Goal: Contribute content: Add original content to the website for others to see

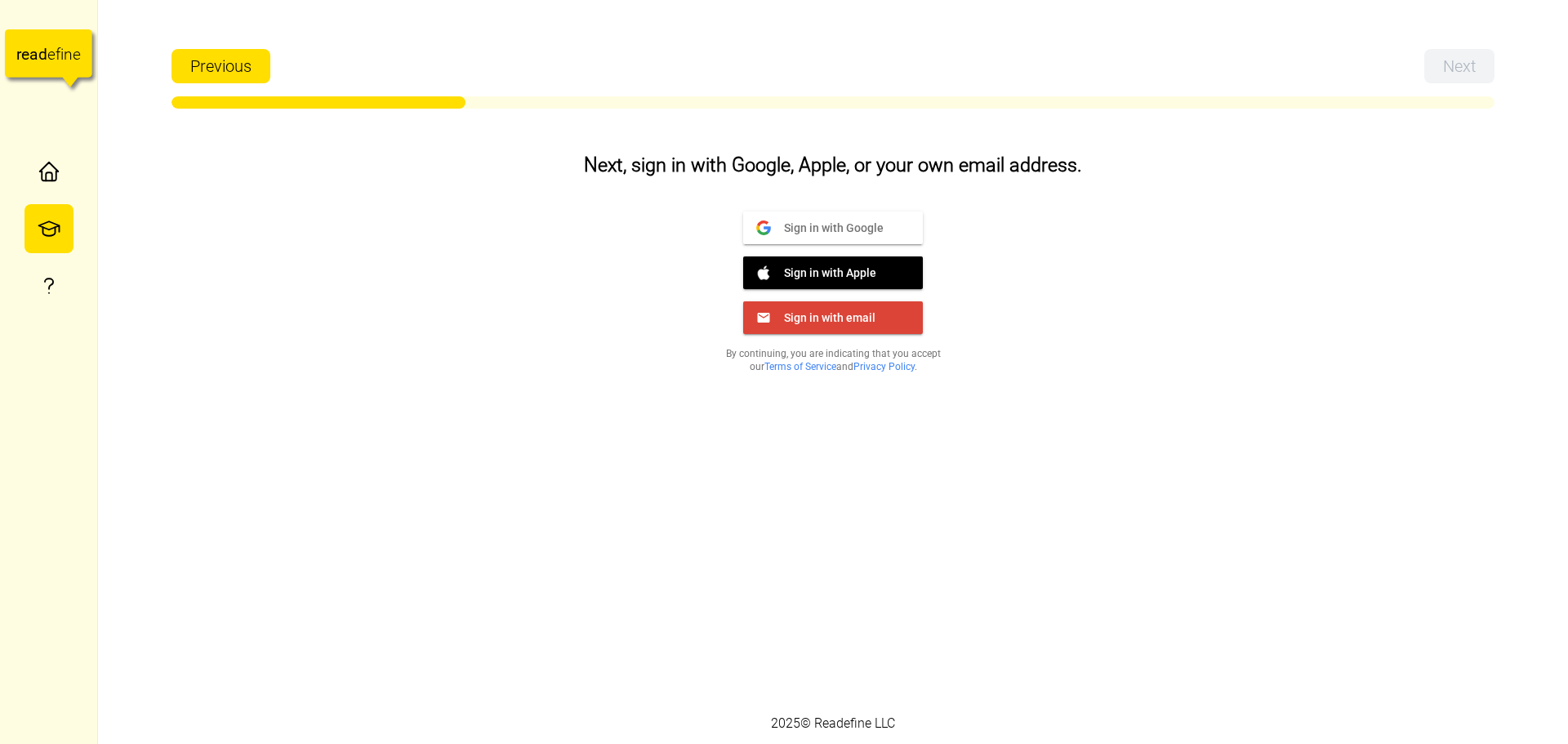
click at [869, 218] on button "Sign in with Google Google" at bounding box center [832, 228] width 179 height 32
click at [837, 223] on span "Sign in with Google" at bounding box center [827, 226] width 113 height 14
click at [795, 216] on button "Sign in with Google Google" at bounding box center [832, 228] width 179 height 32
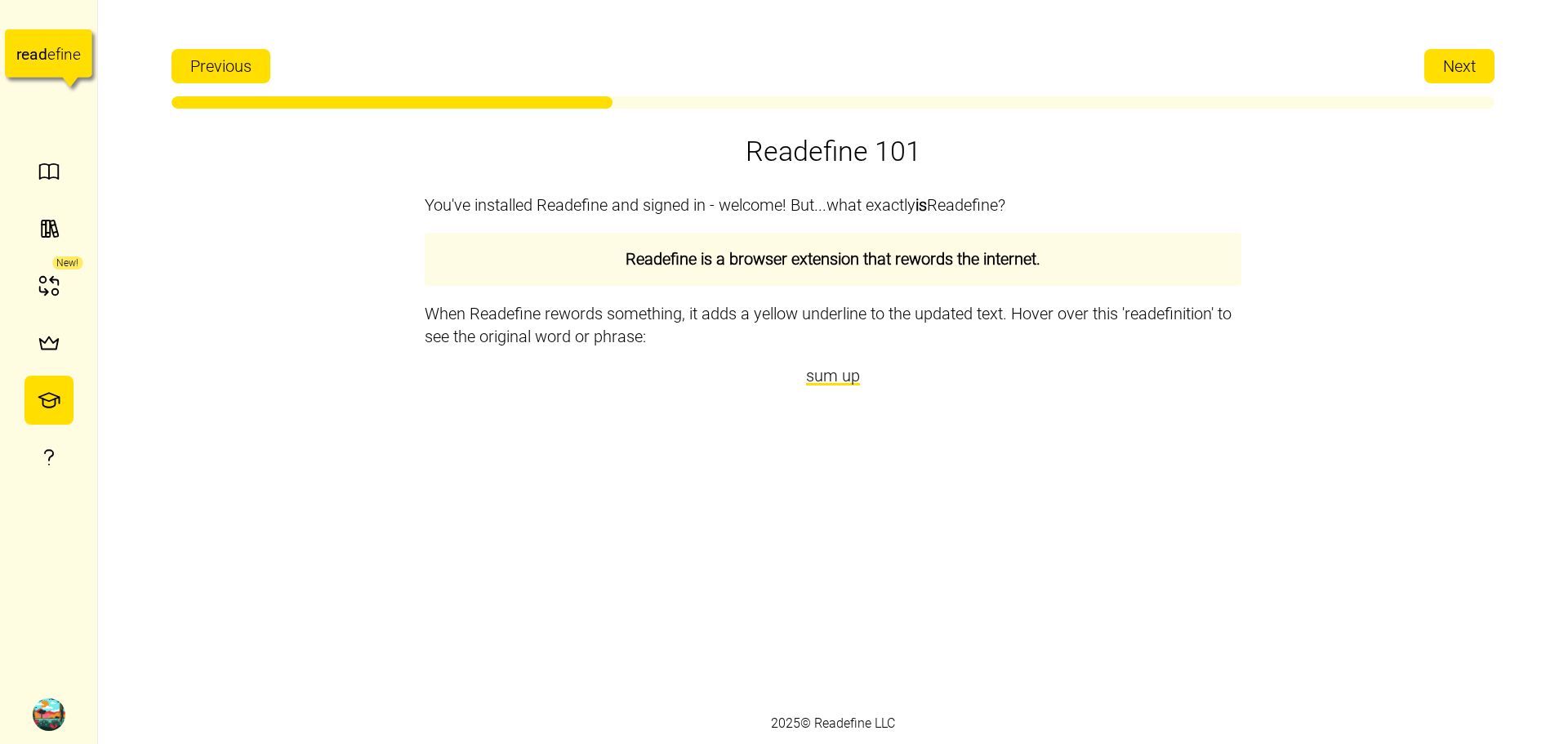
click at [1435, 66] on button "Next" at bounding box center [1459, 66] width 71 height 34
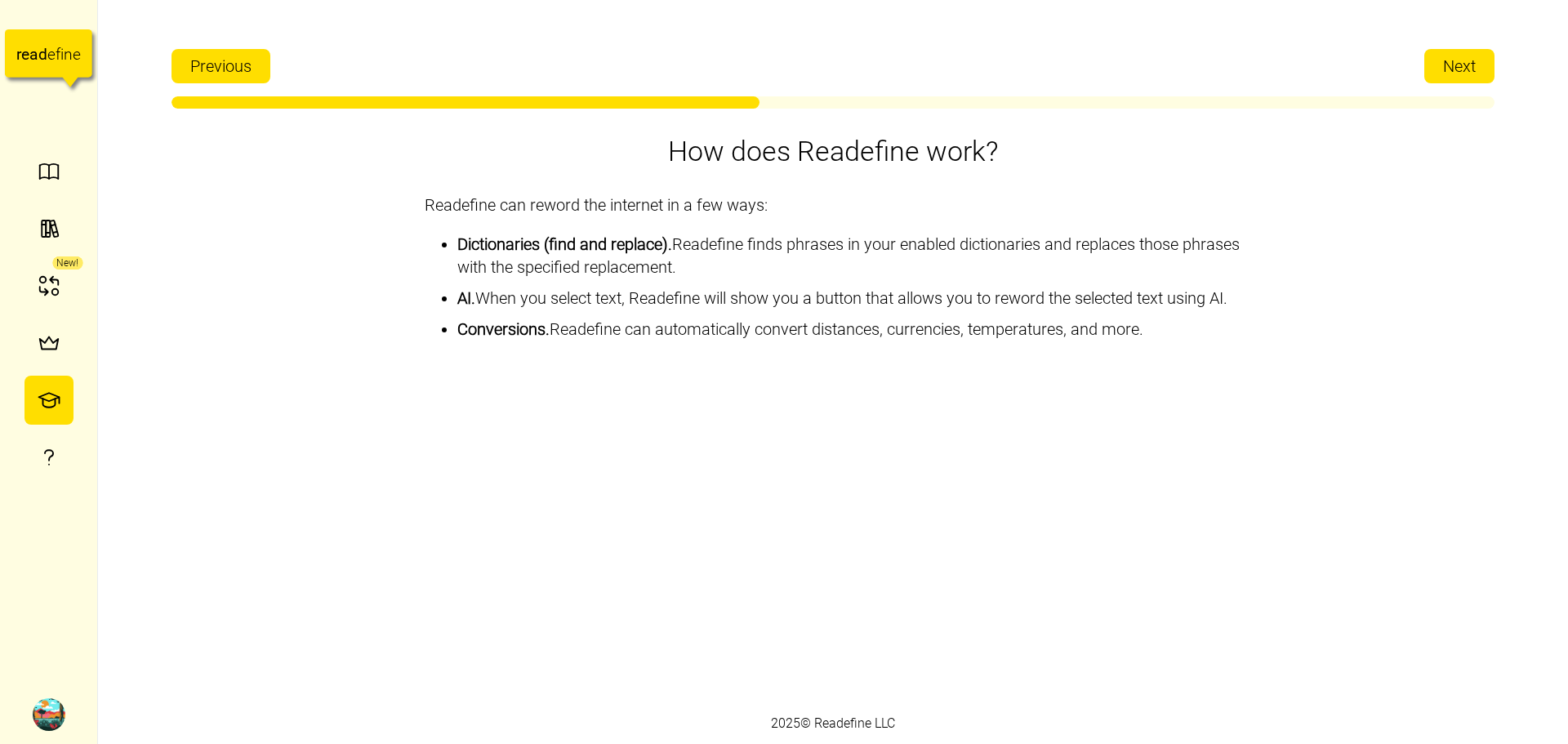
click at [1447, 55] on span "Next" at bounding box center [1459, 66] width 32 height 32
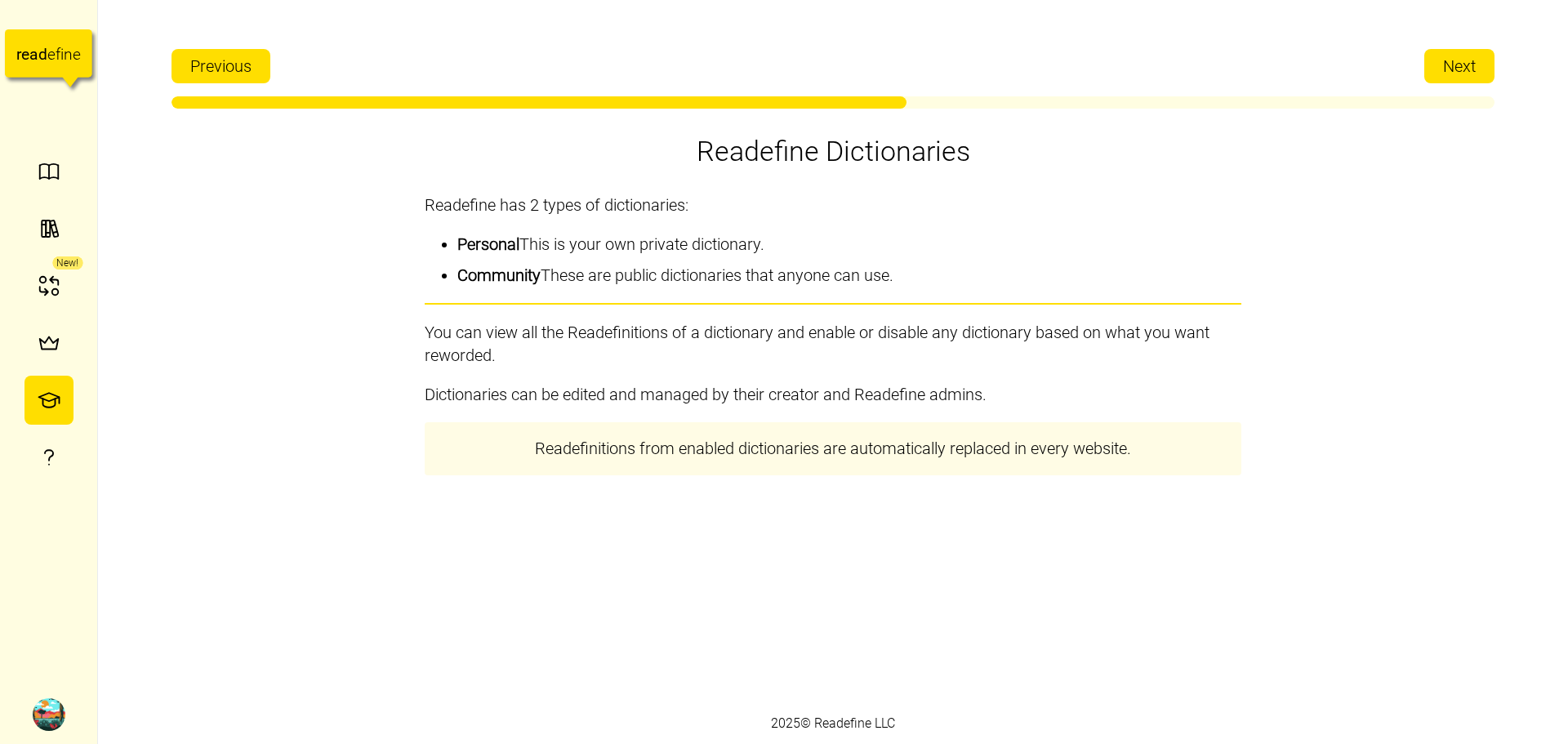
click at [1445, 57] on span "Next" at bounding box center [1459, 66] width 32 height 32
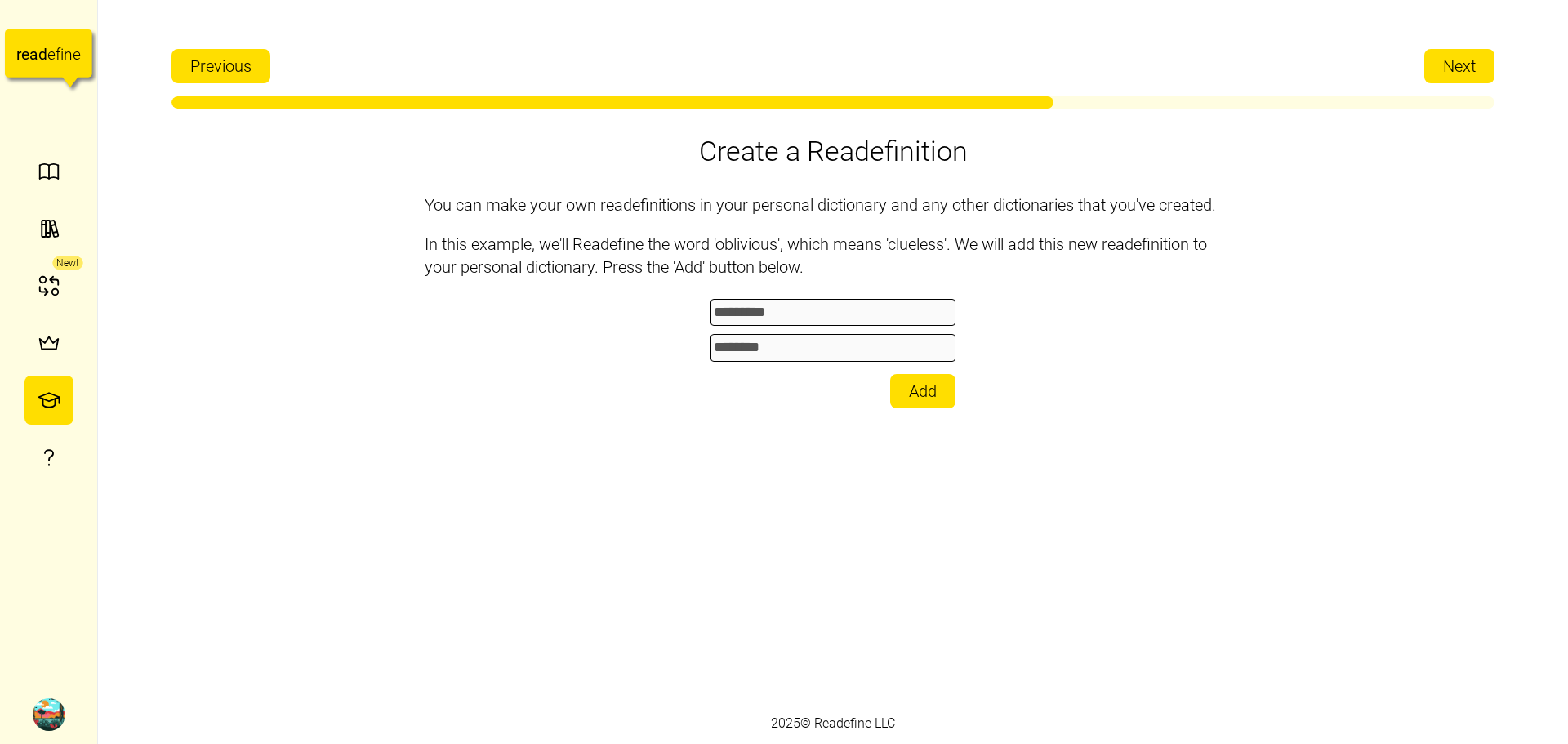
click at [1441, 59] on button "Next" at bounding box center [1459, 66] width 71 height 34
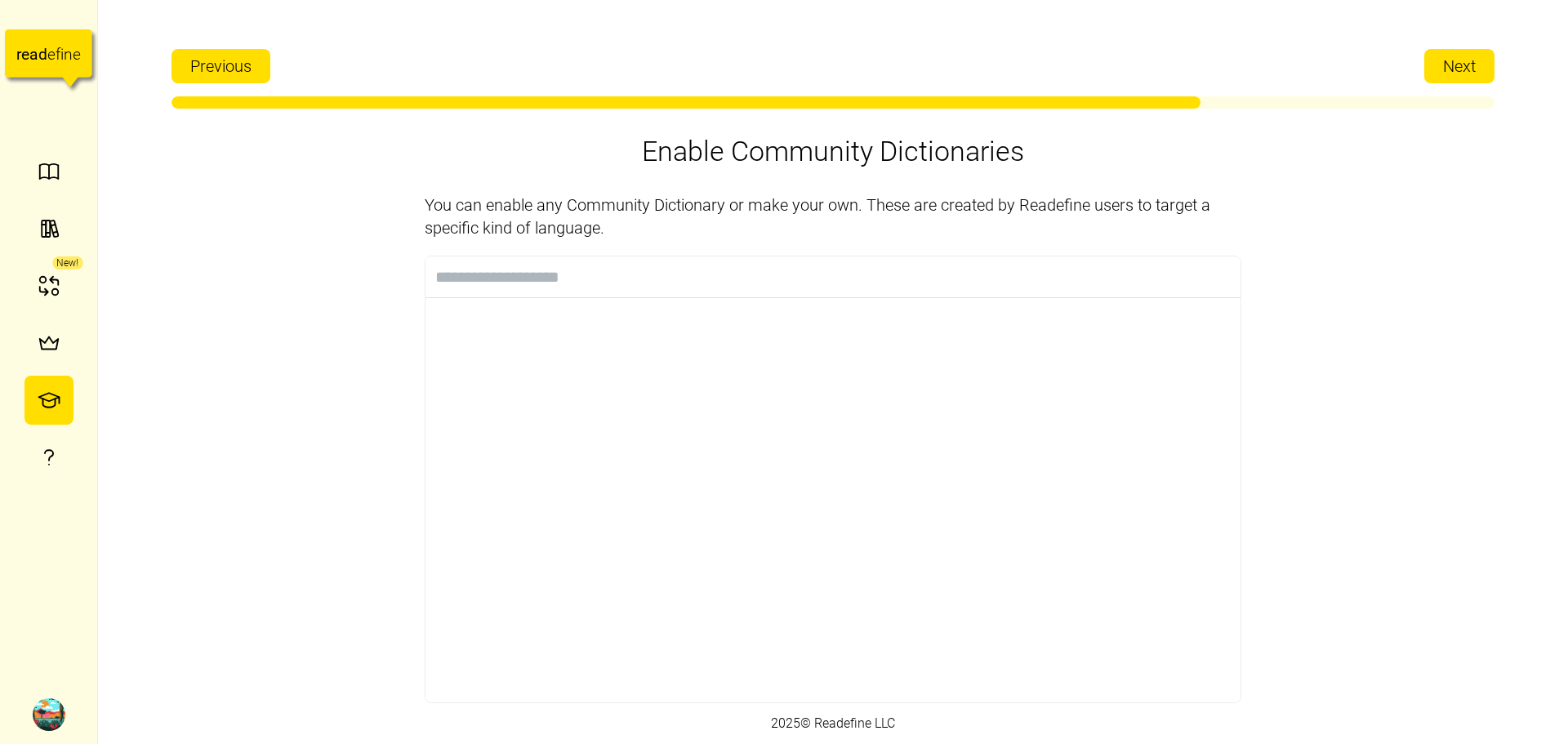
click at [1441, 59] on button "Next" at bounding box center [1459, 66] width 71 height 34
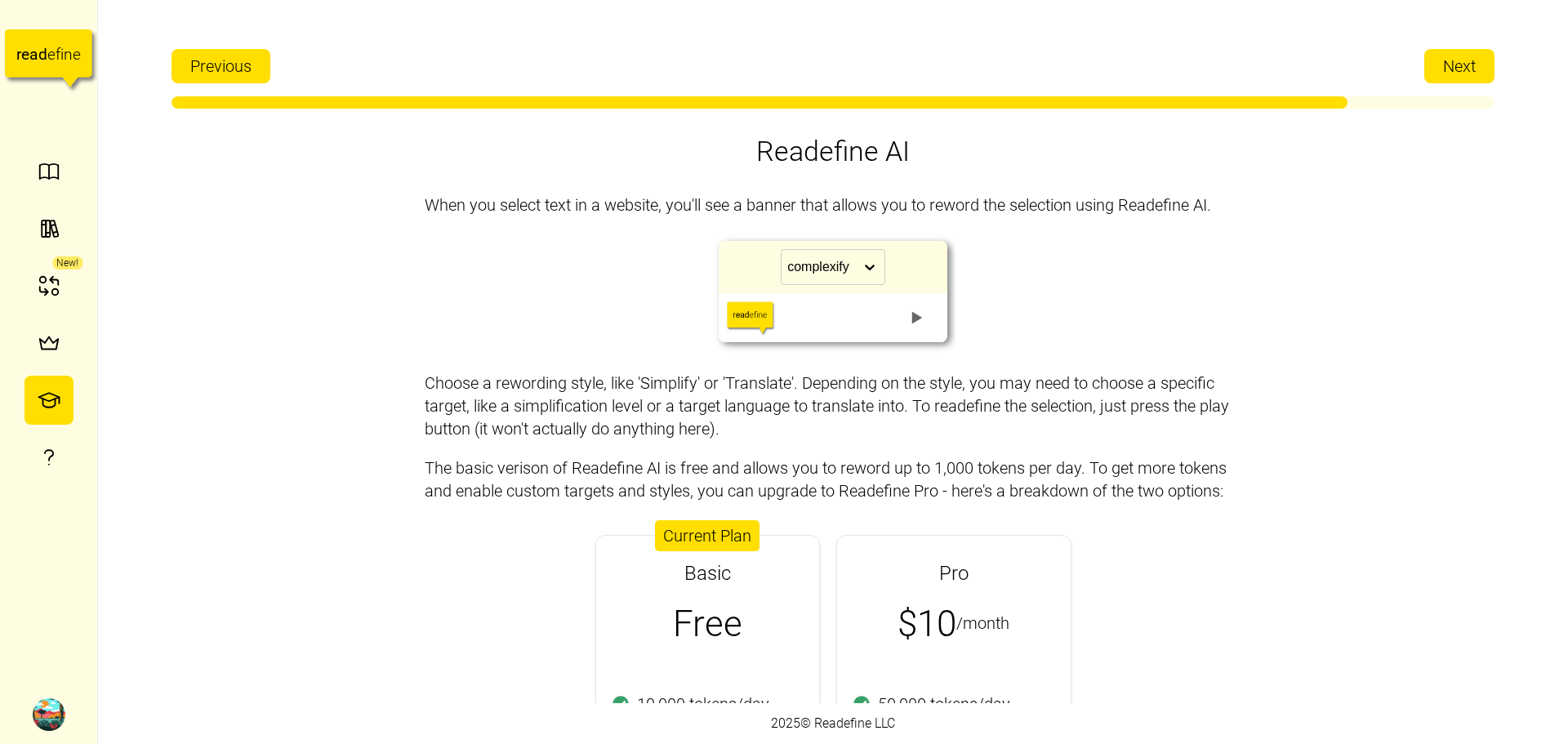
click at [745, 624] on div "Basic Free" at bounding box center [707, 602] width 223 height 133
click at [1467, 51] on span "Next" at bounding box center [1459, 66] width 32 height 32
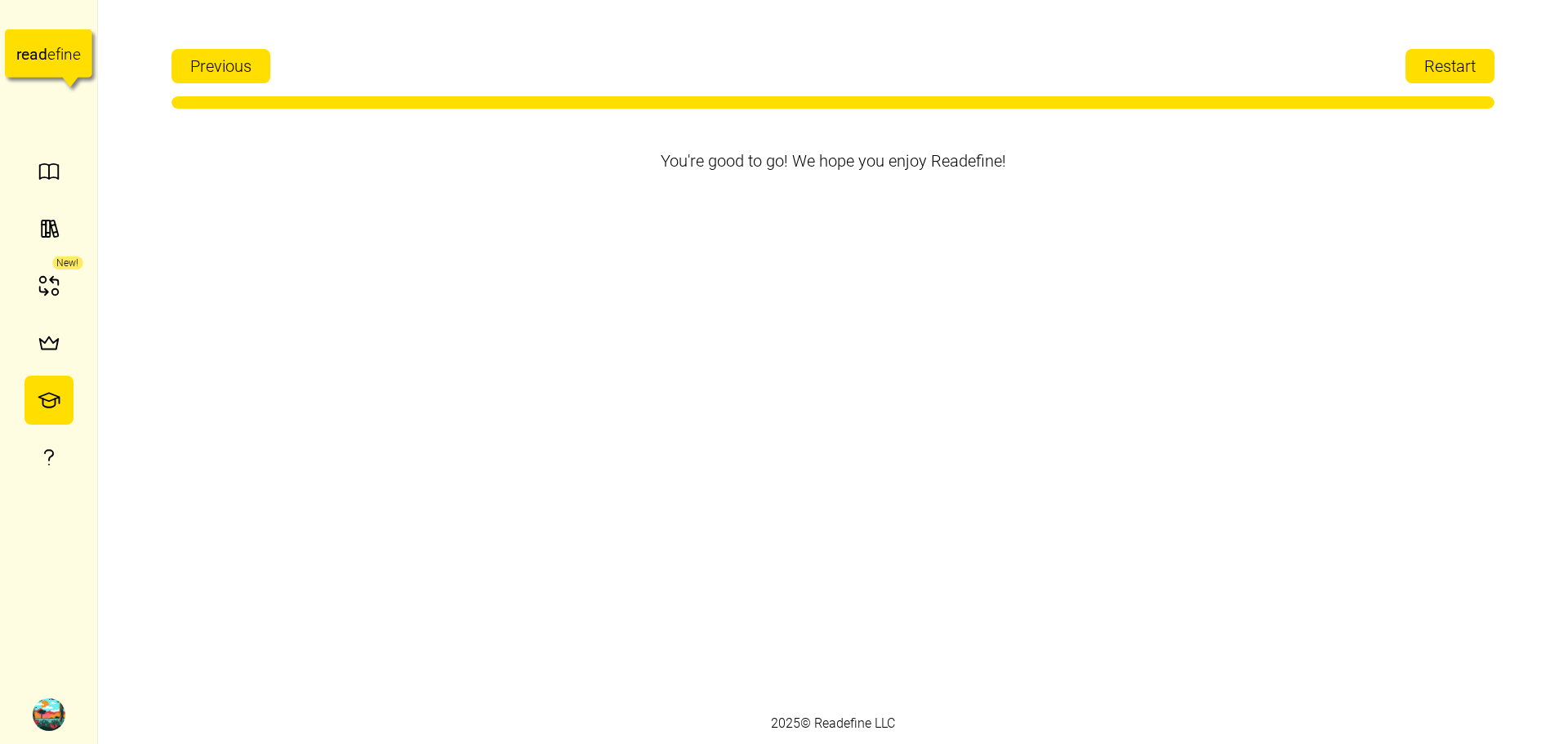
click at [1460, 59] on span "Restart" at bounding box center [1450, 66] width 52 height 32
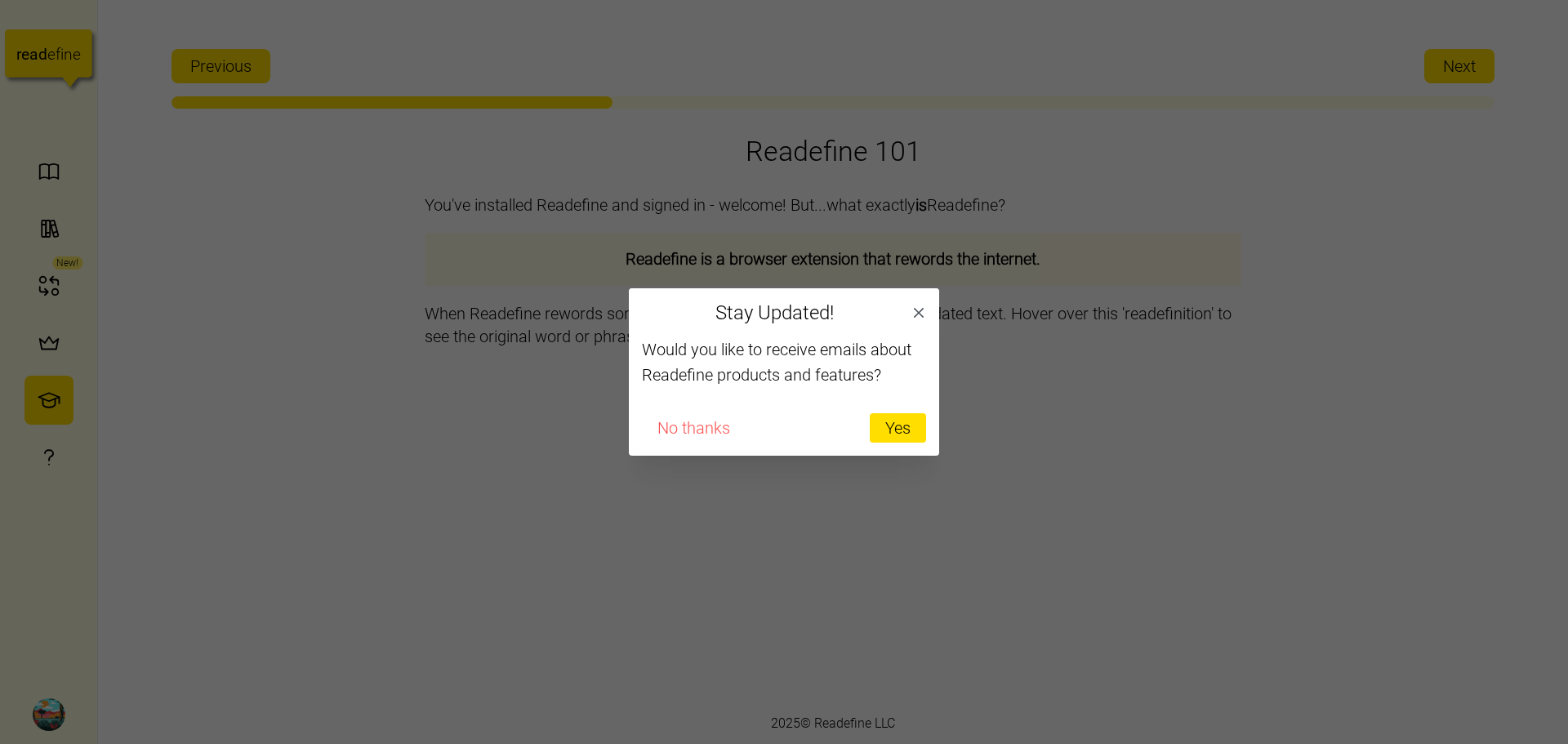
click at [903, 426] on span "Yes" at bounding box center [898, 428] width 26 height 28
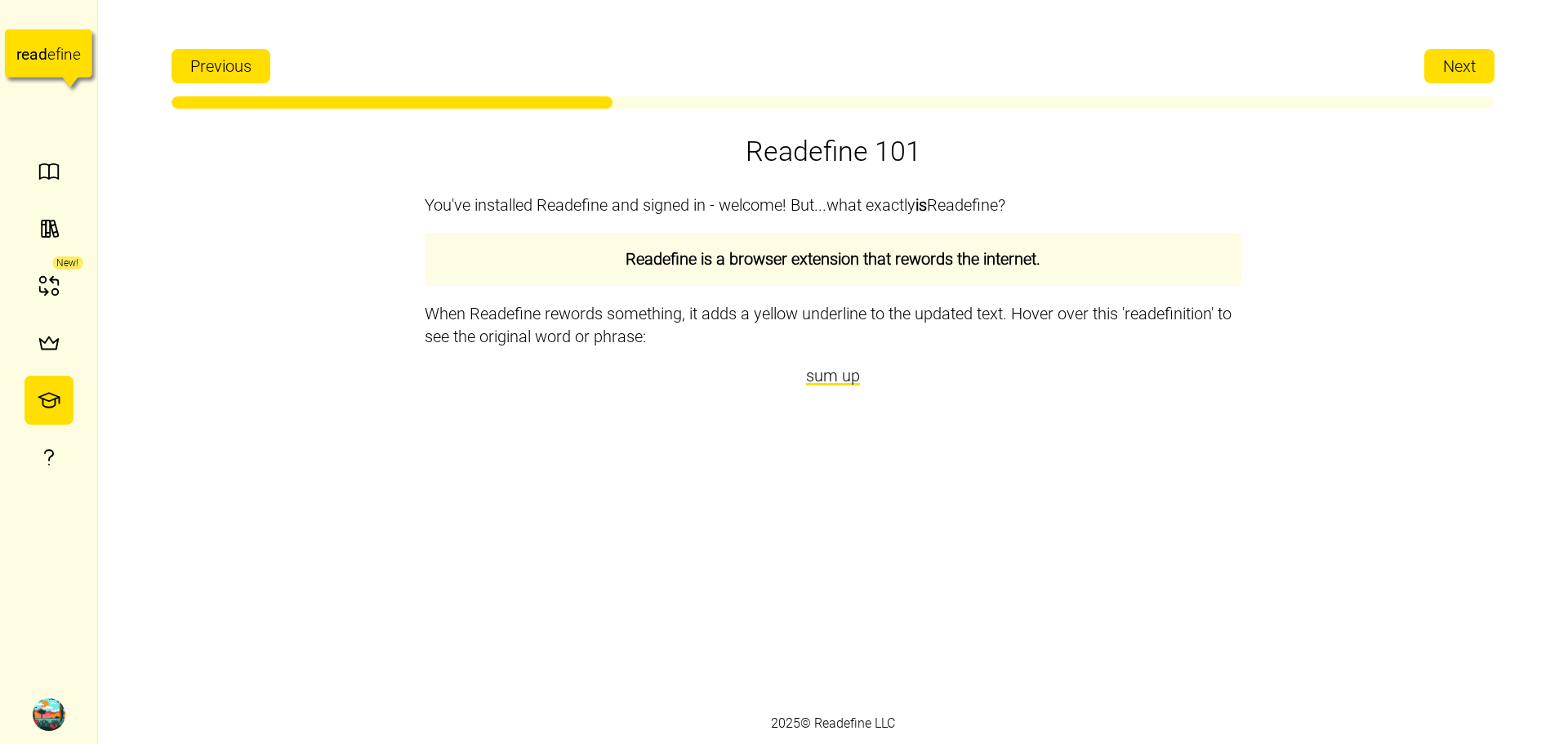
click at [1453, 81] on span "Next" at bounding box center [1459, 66] width 32 height 32
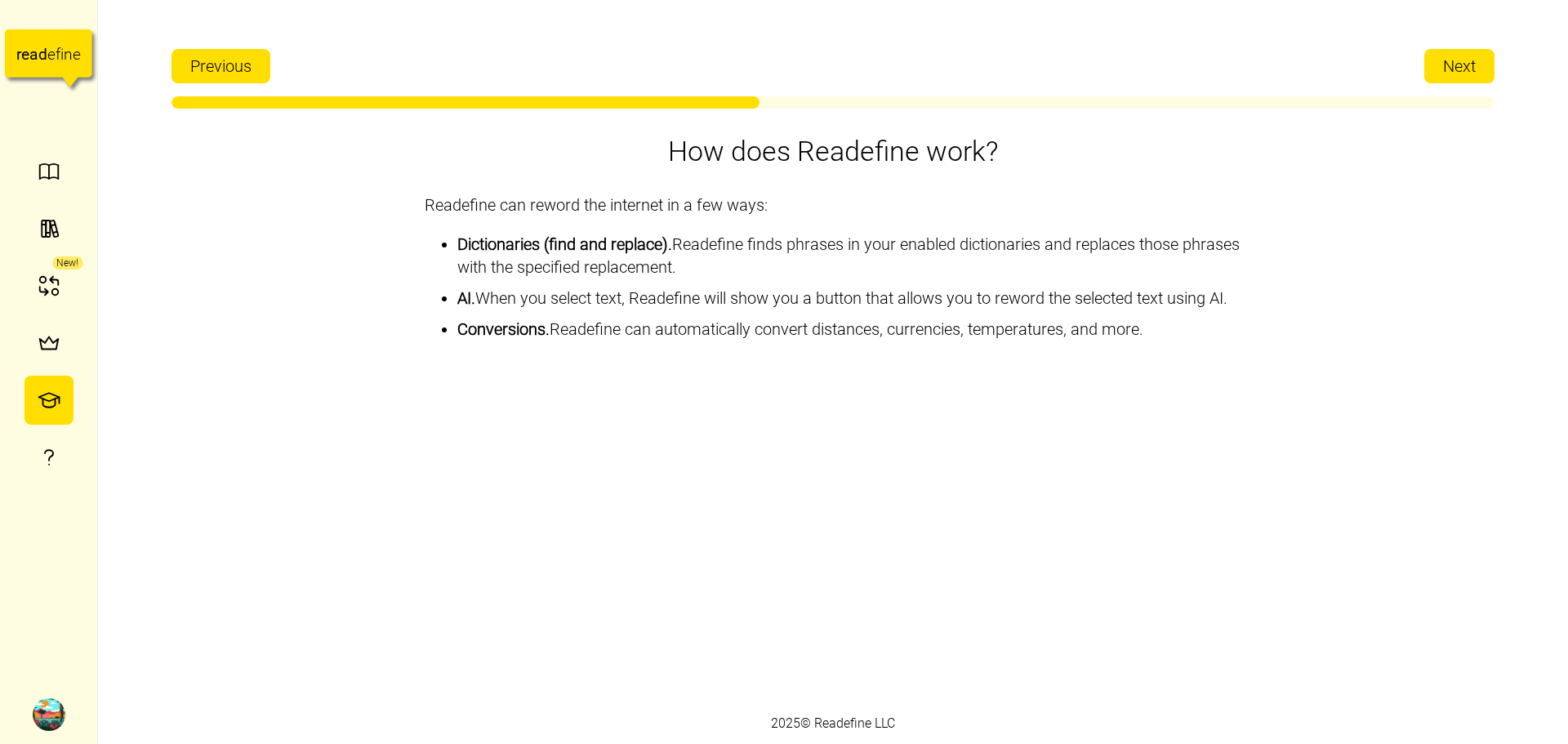
click at [1452, 82] on span "Next" at bounding box center [1459, 66] width 32 height 32
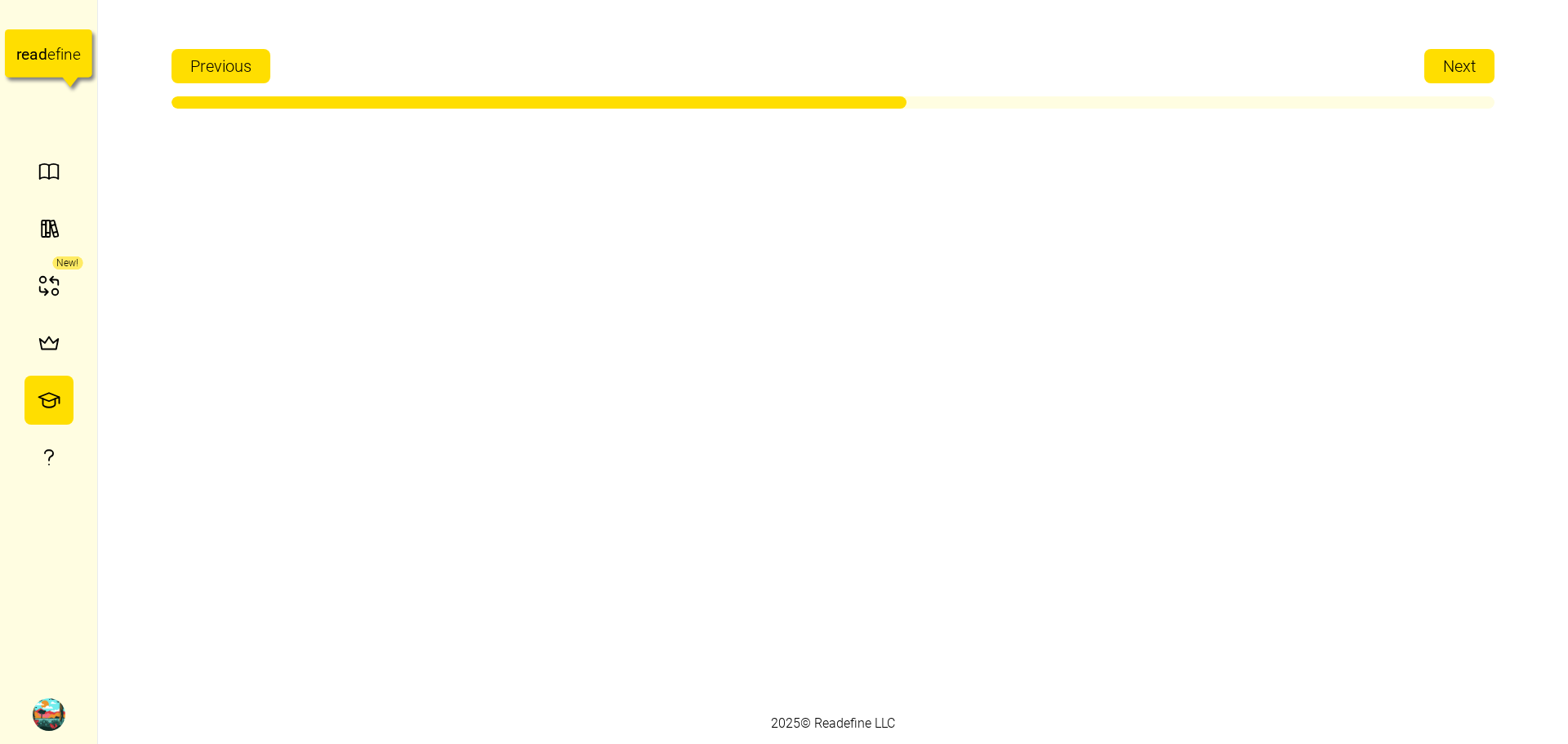
click at [1449, 84] on div "Previous Next" at bounding box center [833, 75] width 1323 height 68
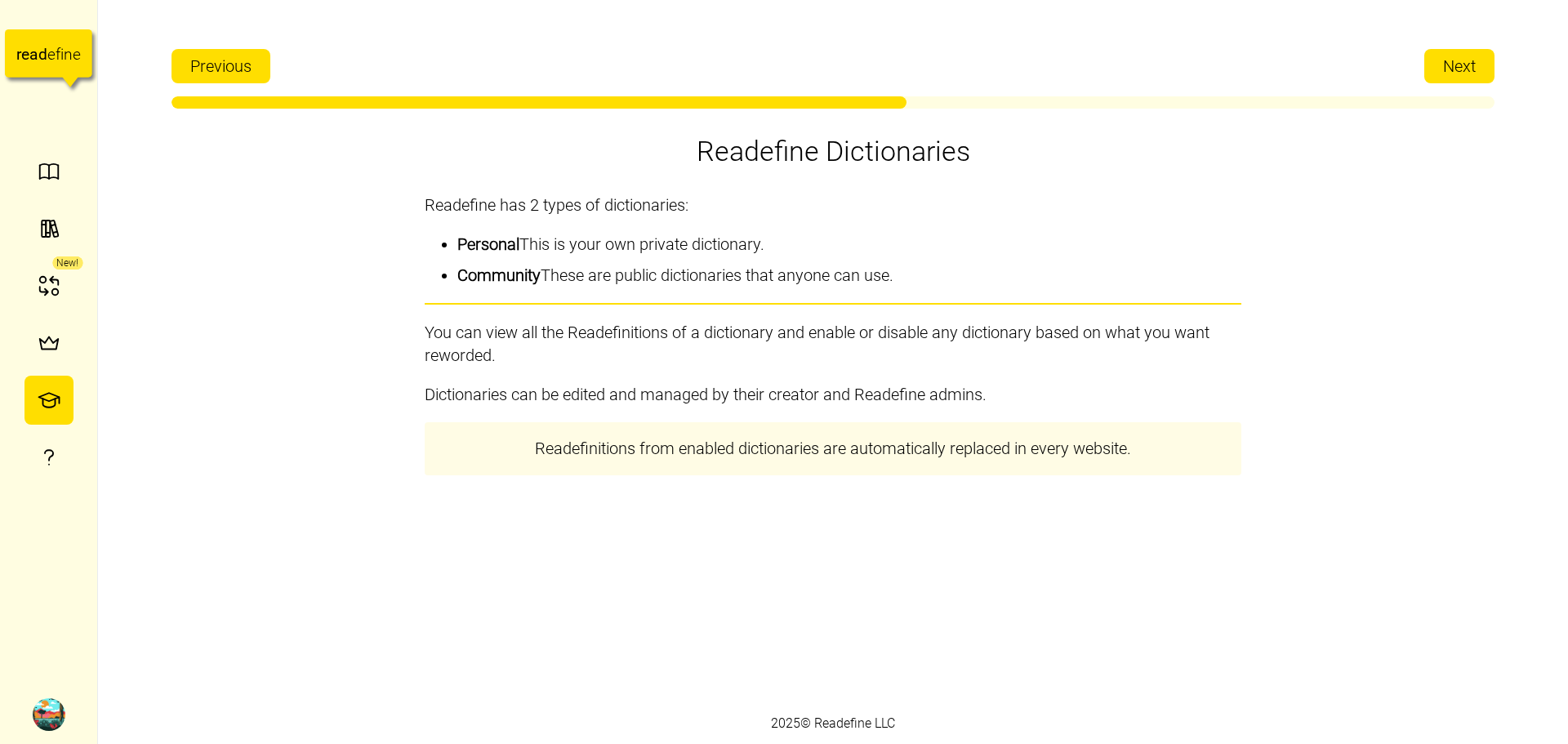
click at [1447, 86] on div "Previous Next" at bounding box center [833, 75] width 1323 height 68
click at [1458, 77] on span "Next" at bounding box center [1459, 66] width 32 height 32
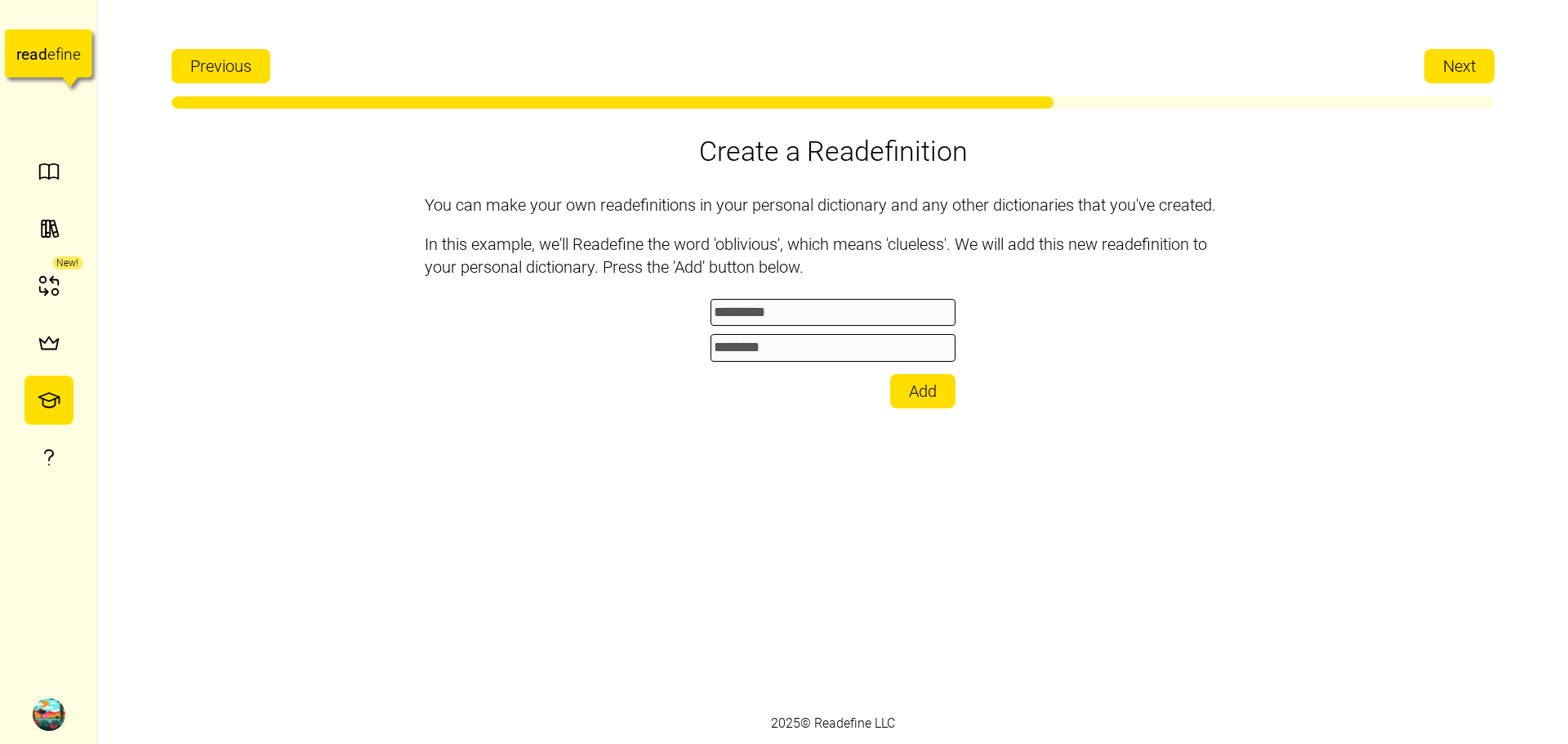
click at [1457, 77] on span "Next" at bounding box center [1459, 66] width 32 height 32
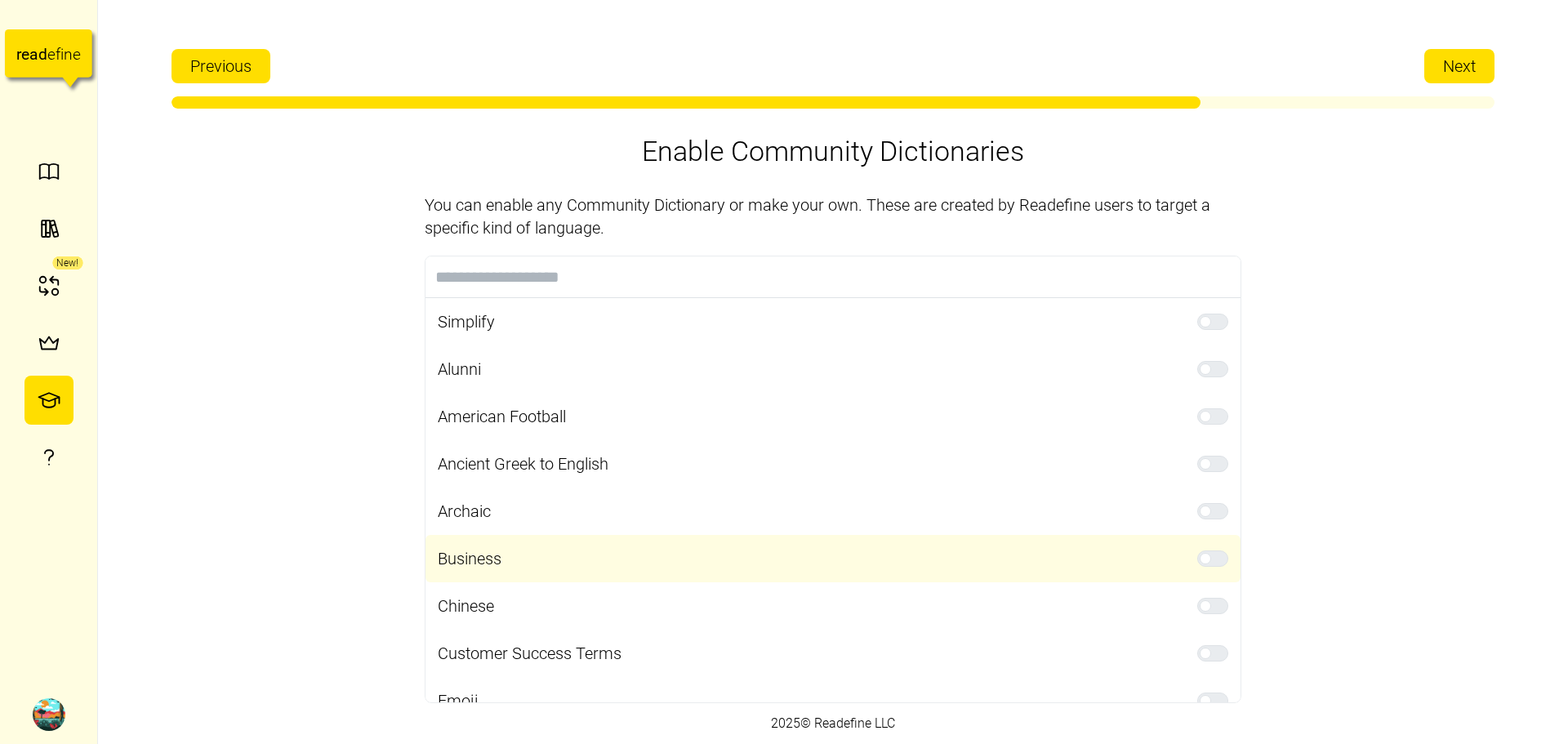
click at [1200, 555] on span at bounding box center [1205, 558] width 11 height 11
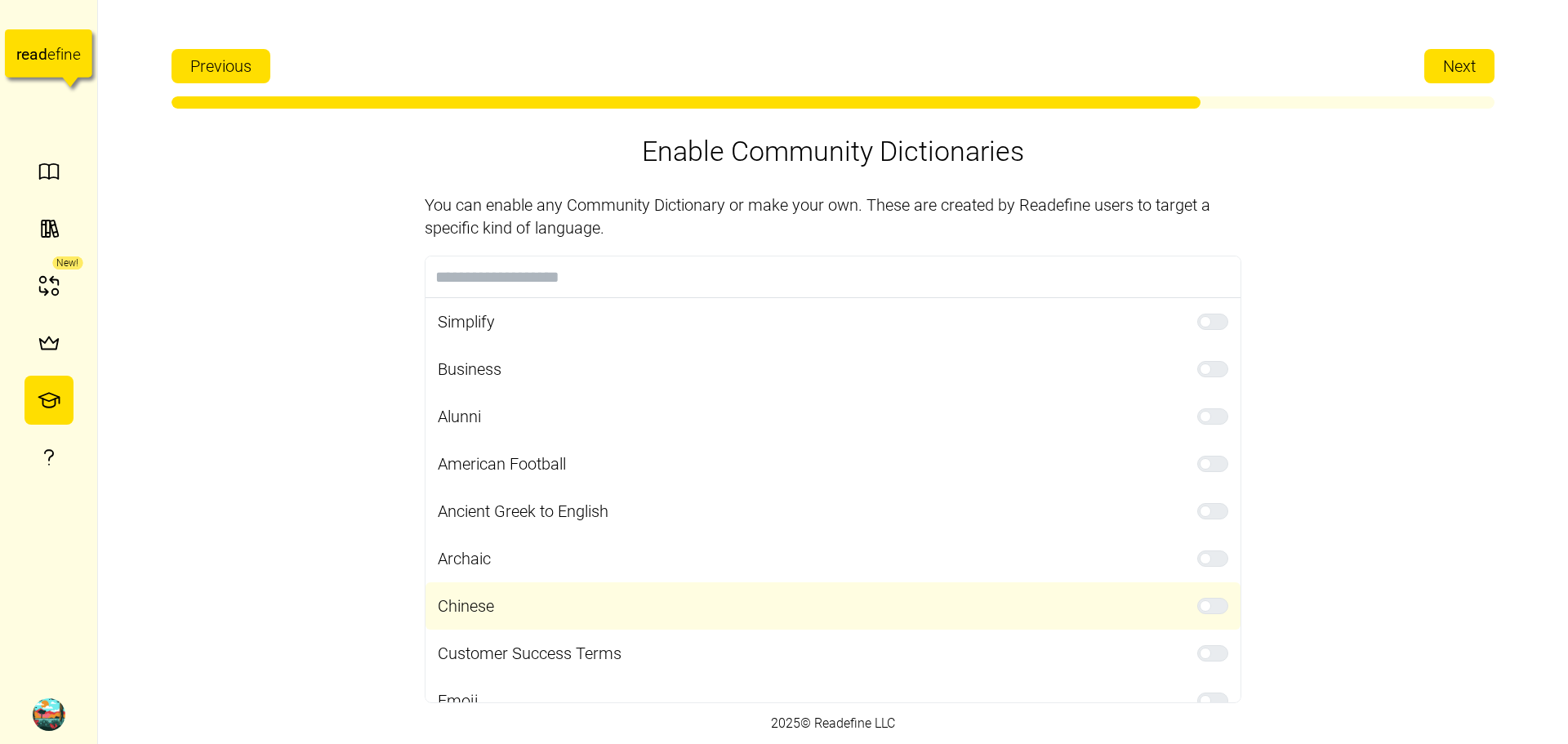
click at [1212, 610] on span at bounding box center [1221, 605] width 20 height 14
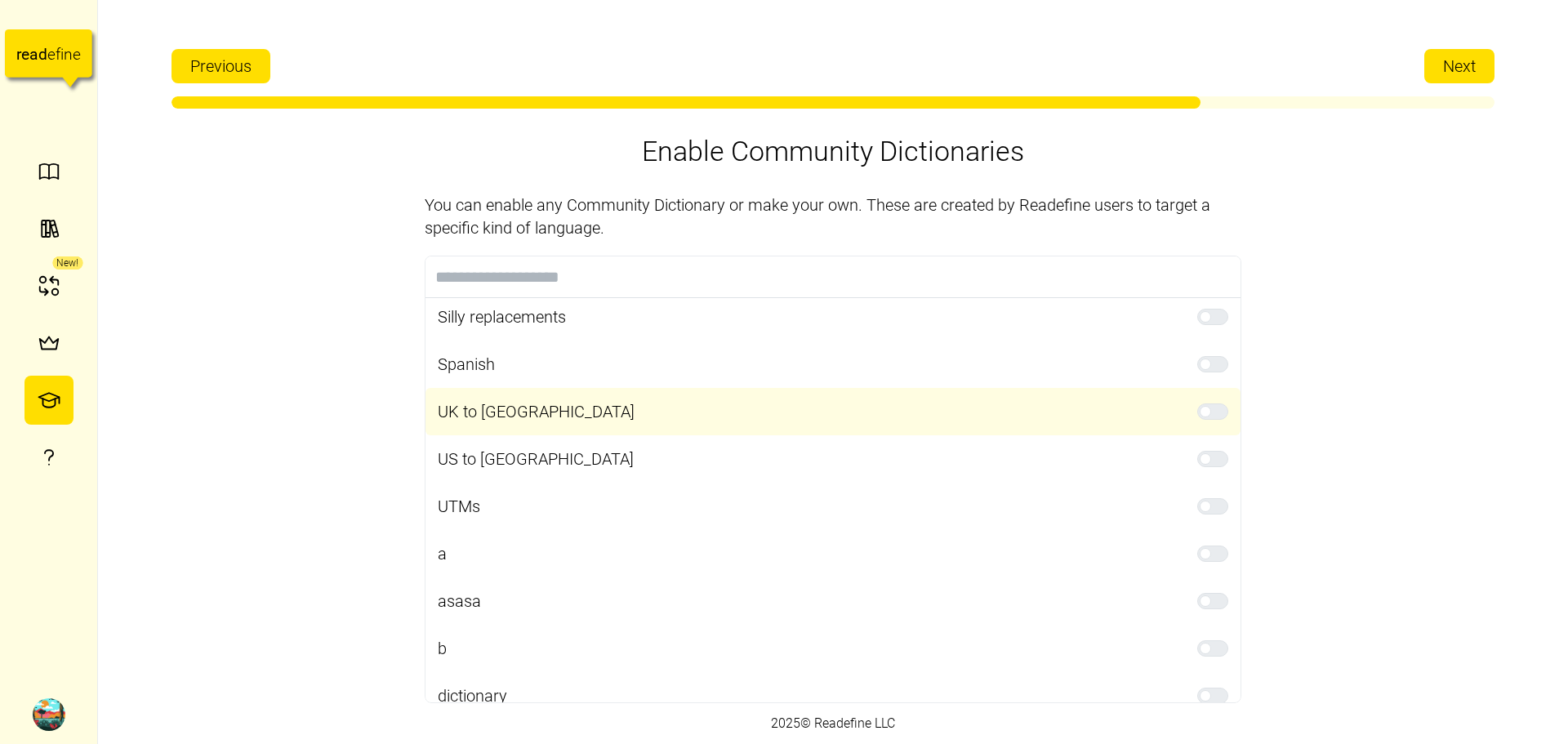
scroll to position [1159, 0]
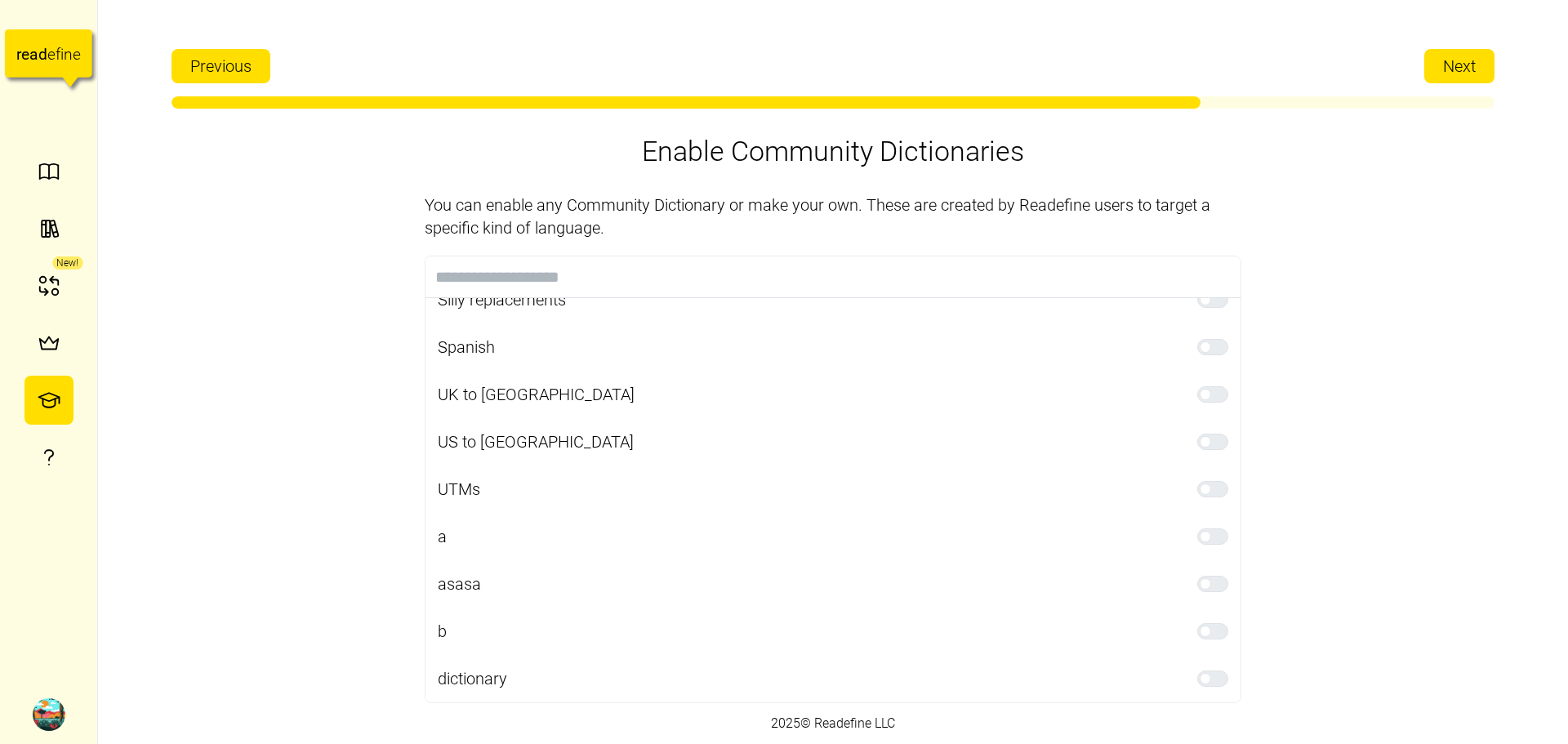
click at [1480, 77] on button "Next" at bounding box center [1459, 66] width 71 height 34
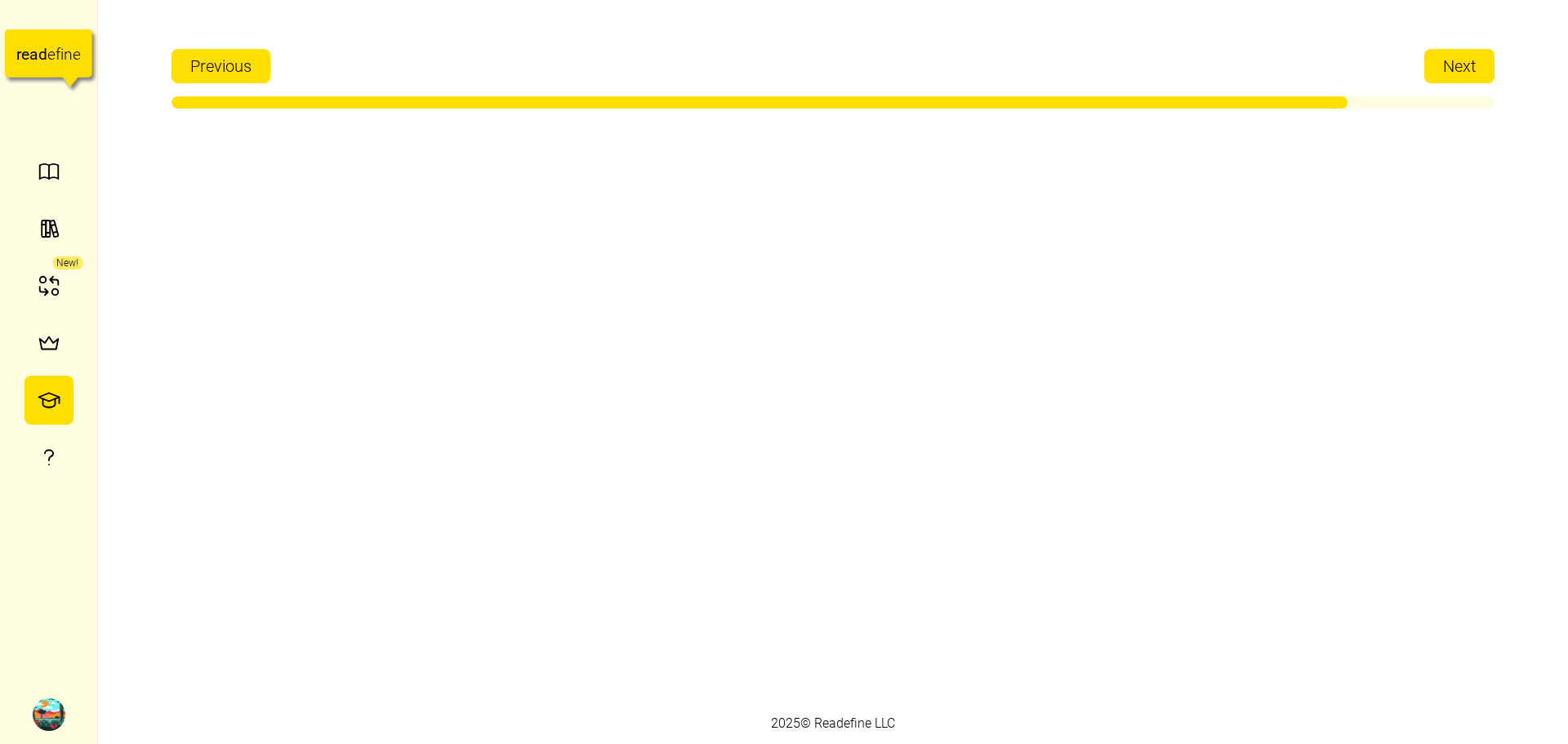
scroll to position [0, 0]
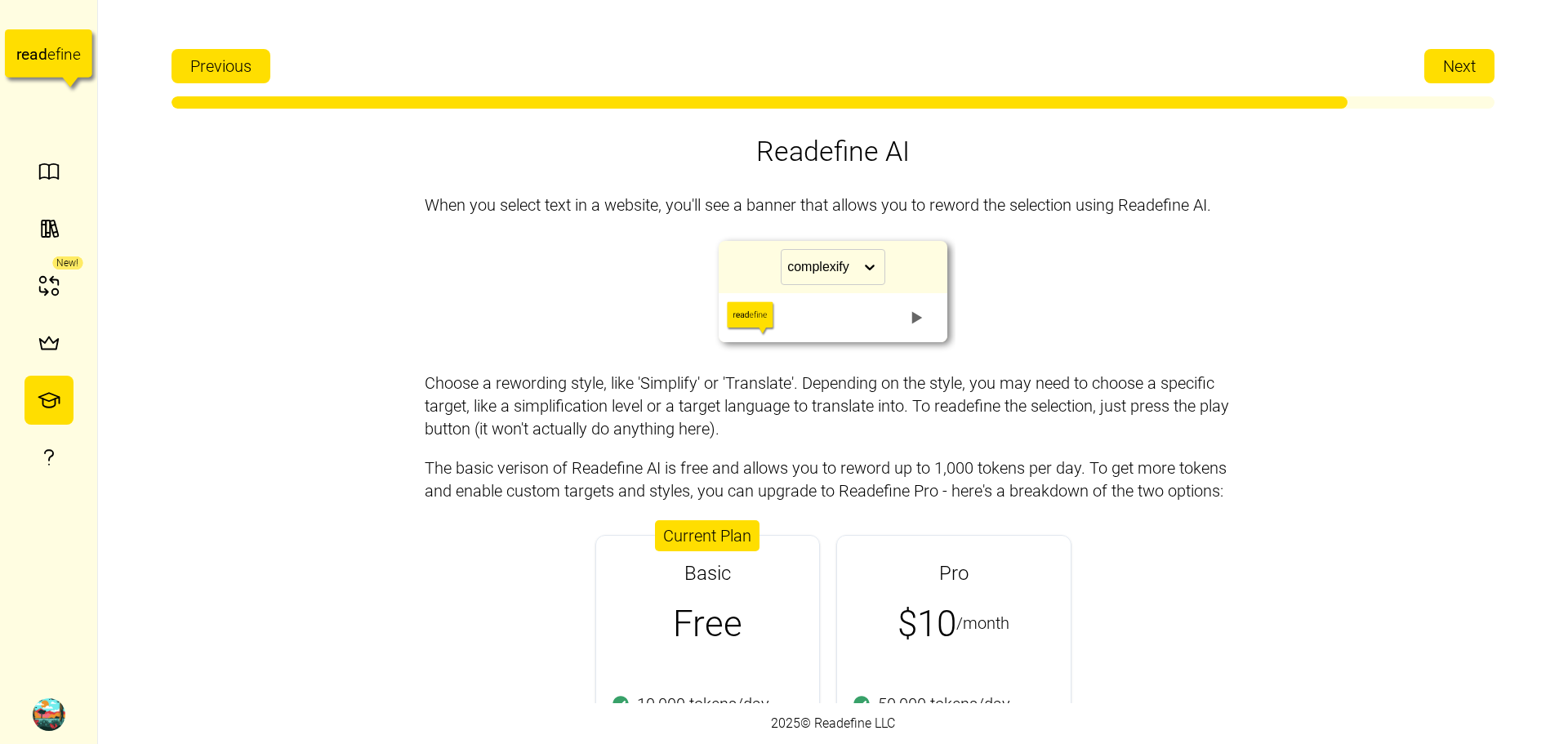
click at [1465, 63] on span "Next" at bounding box center [1459, 66] width 32 height 32
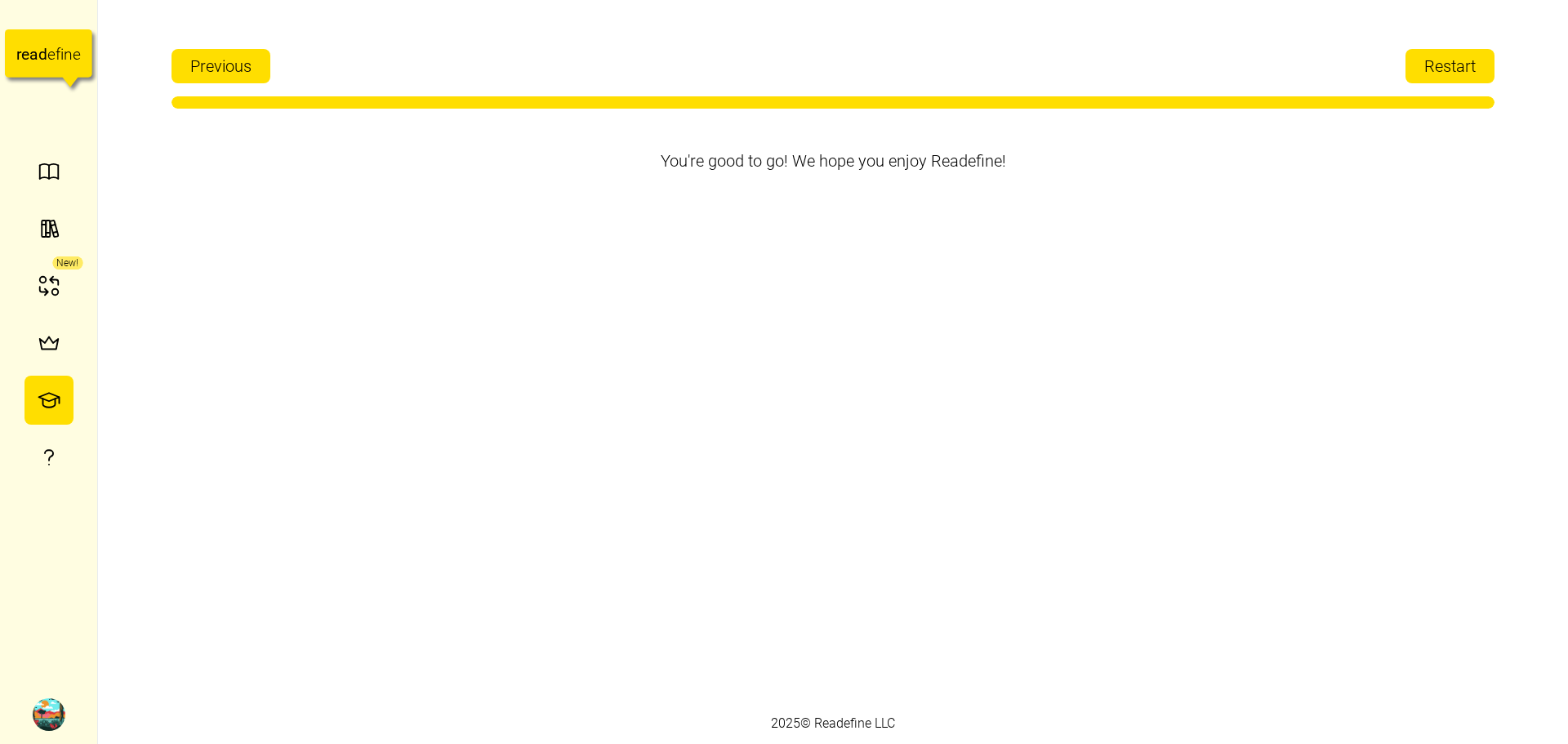
click at [1447, 74] on span "Restart" at bounding box center [1450, 66] width 52 height 32
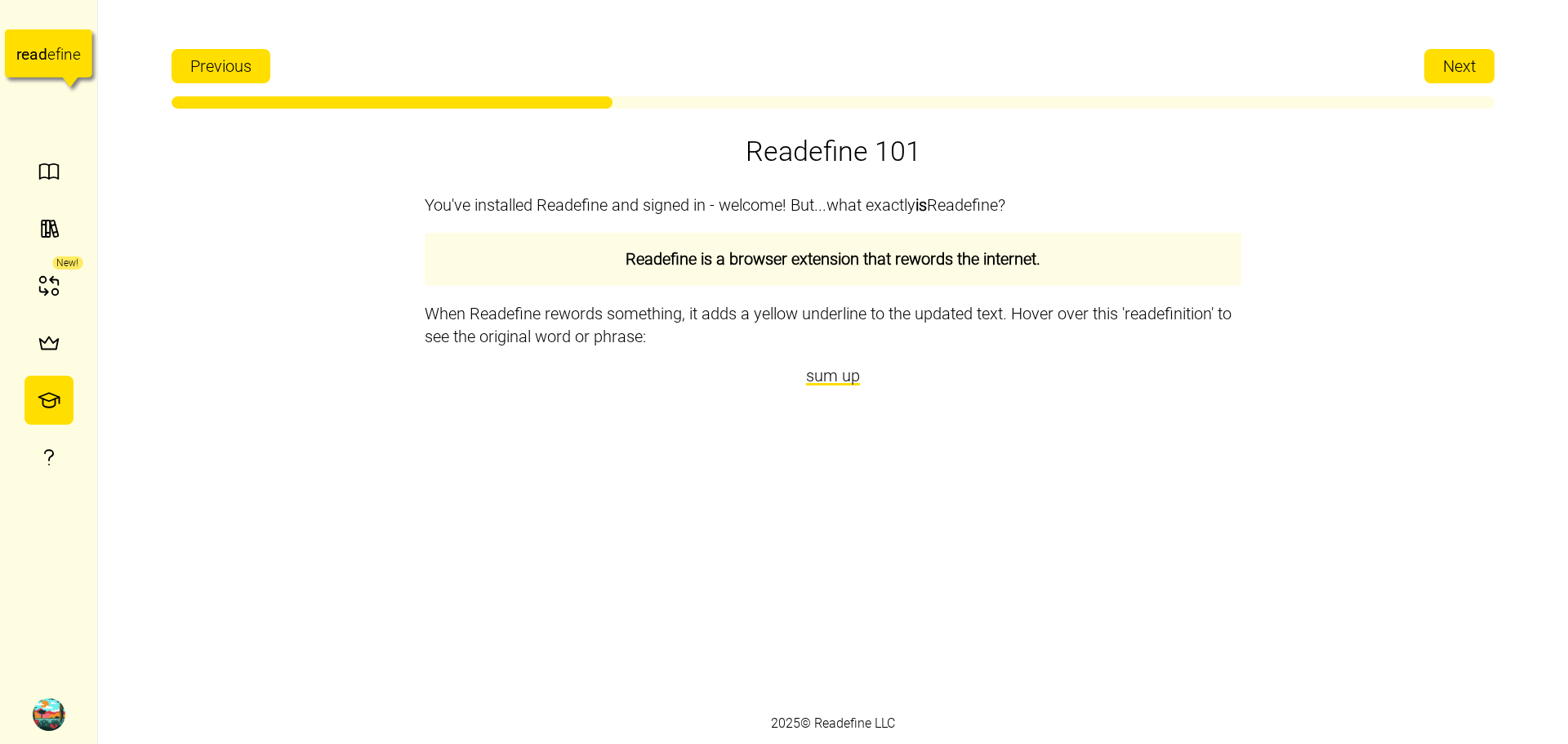
click at [1468, 69] on span "Next" at bounding box center [1459, 66] width 32 height 32
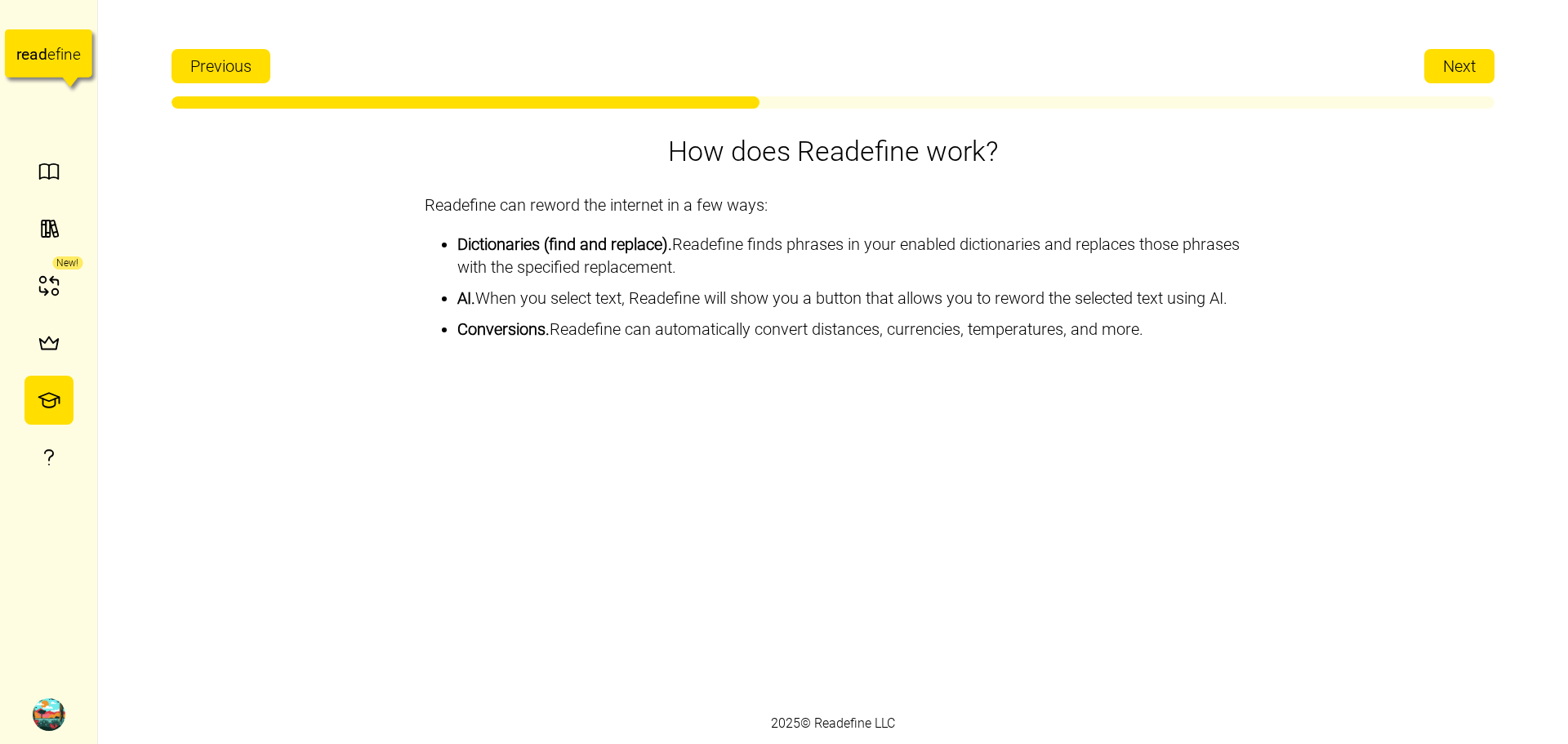
click at [1463, 67] on span "Next" at bounding box center [1459, 66] width 32 height 32
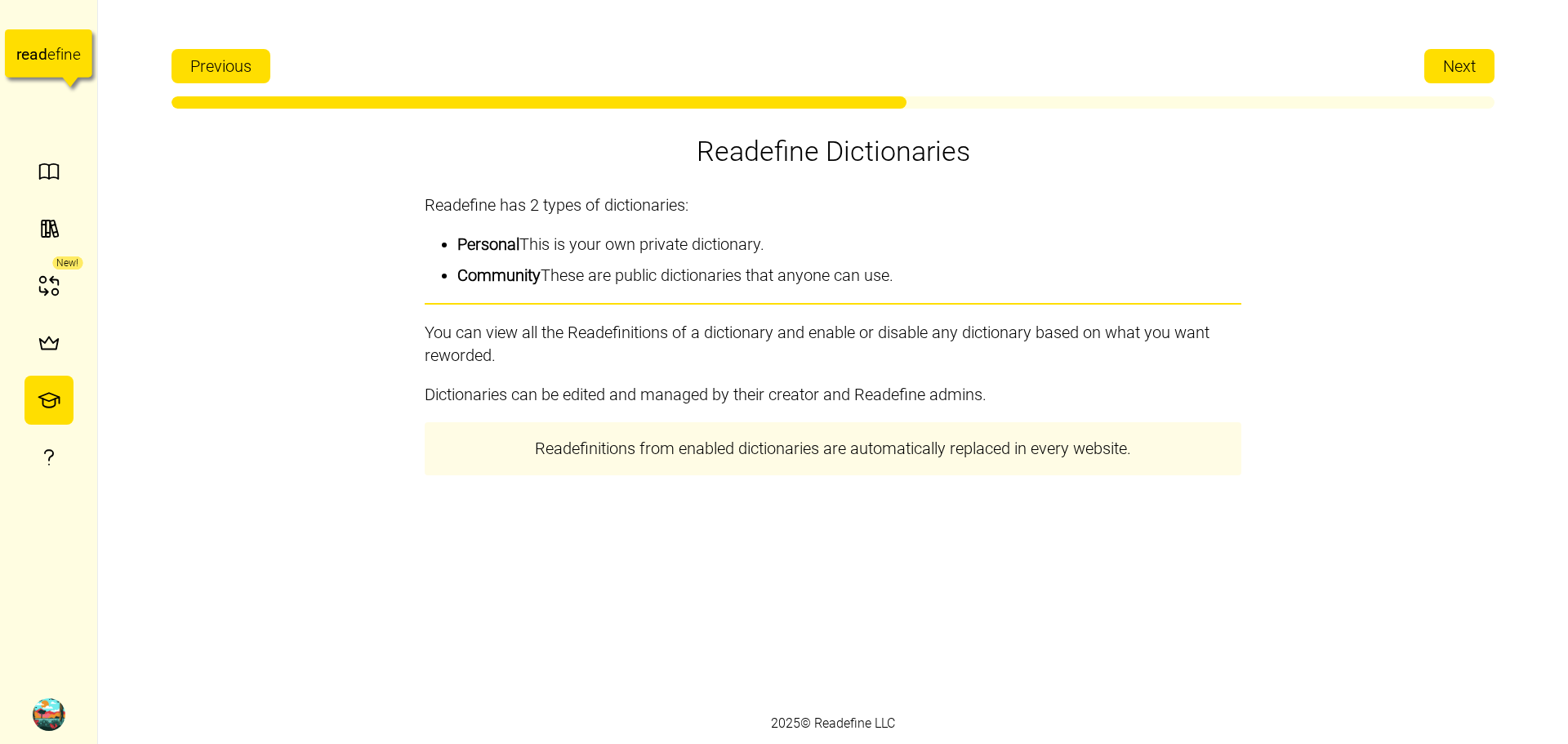
click at [1429, 91] on div "Previous Next" at bounding box center [833, 75] width 1323 height 68
click at [1431, 72] on button "Next" at bounding box center [1459, 66] width 71 height 34
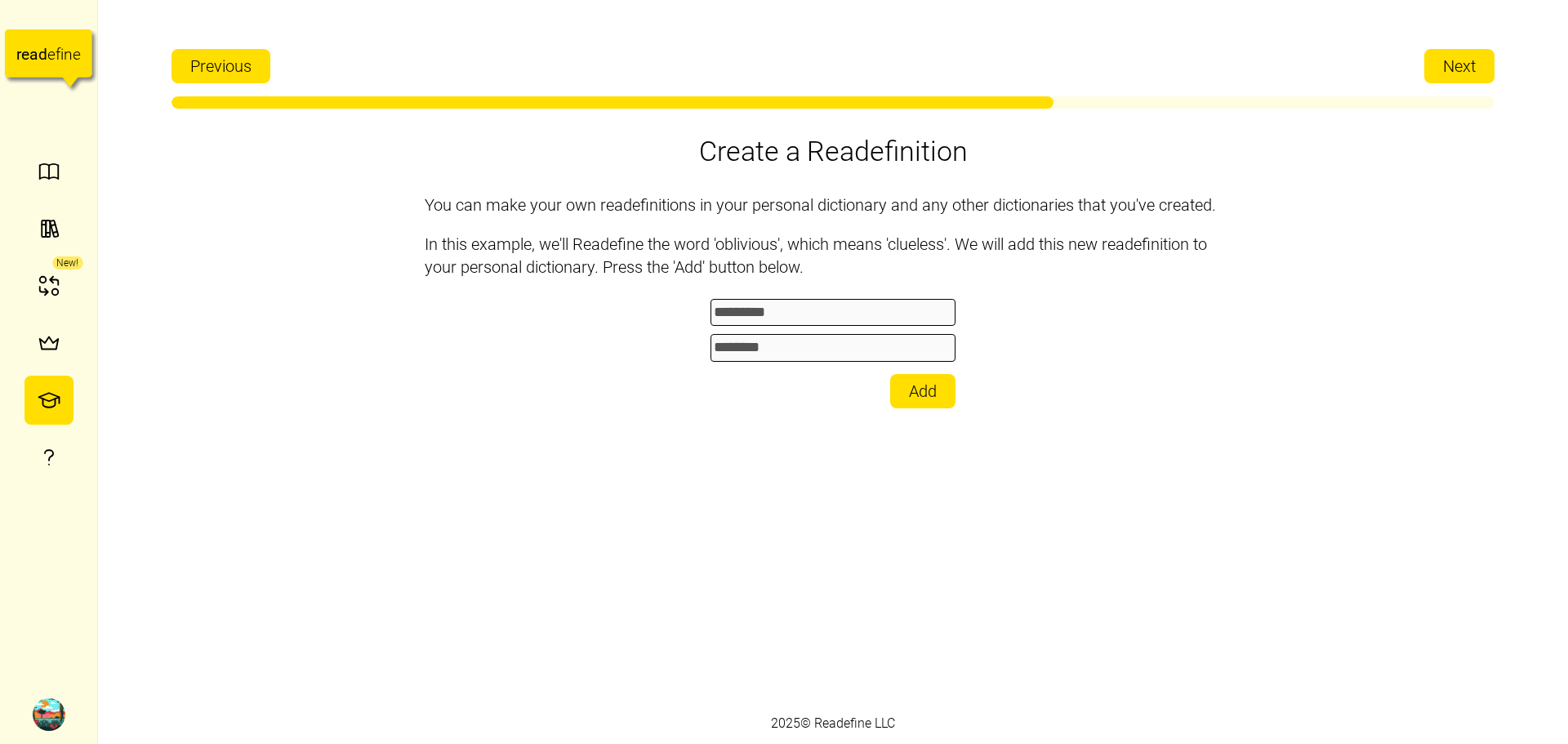
click at [1431, 72] on button "Next" at bounding box center [1459, 66] width 71 height 34
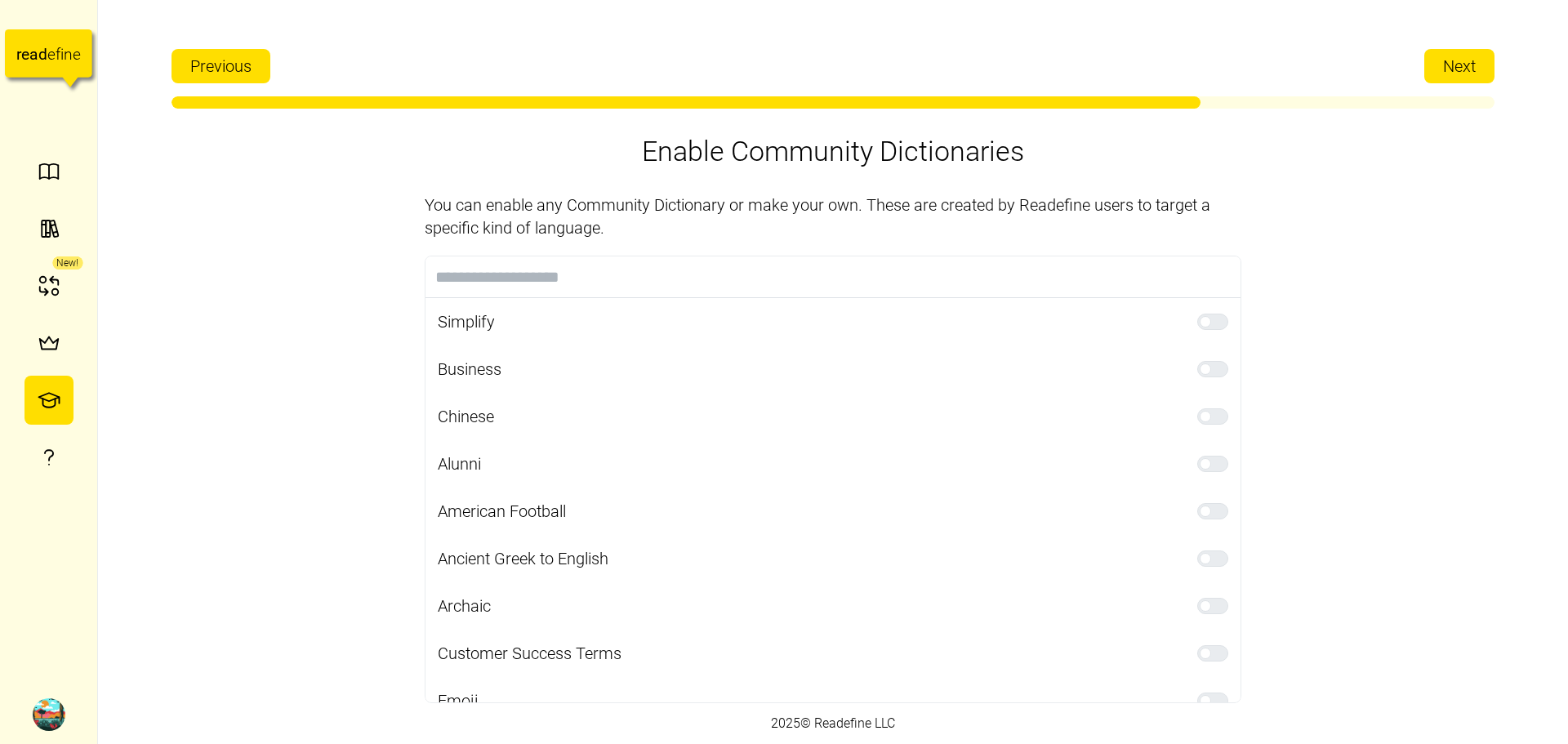
click at [1431, 72] on button "Next" at bounding box center [1459, 66] width 71 height 34
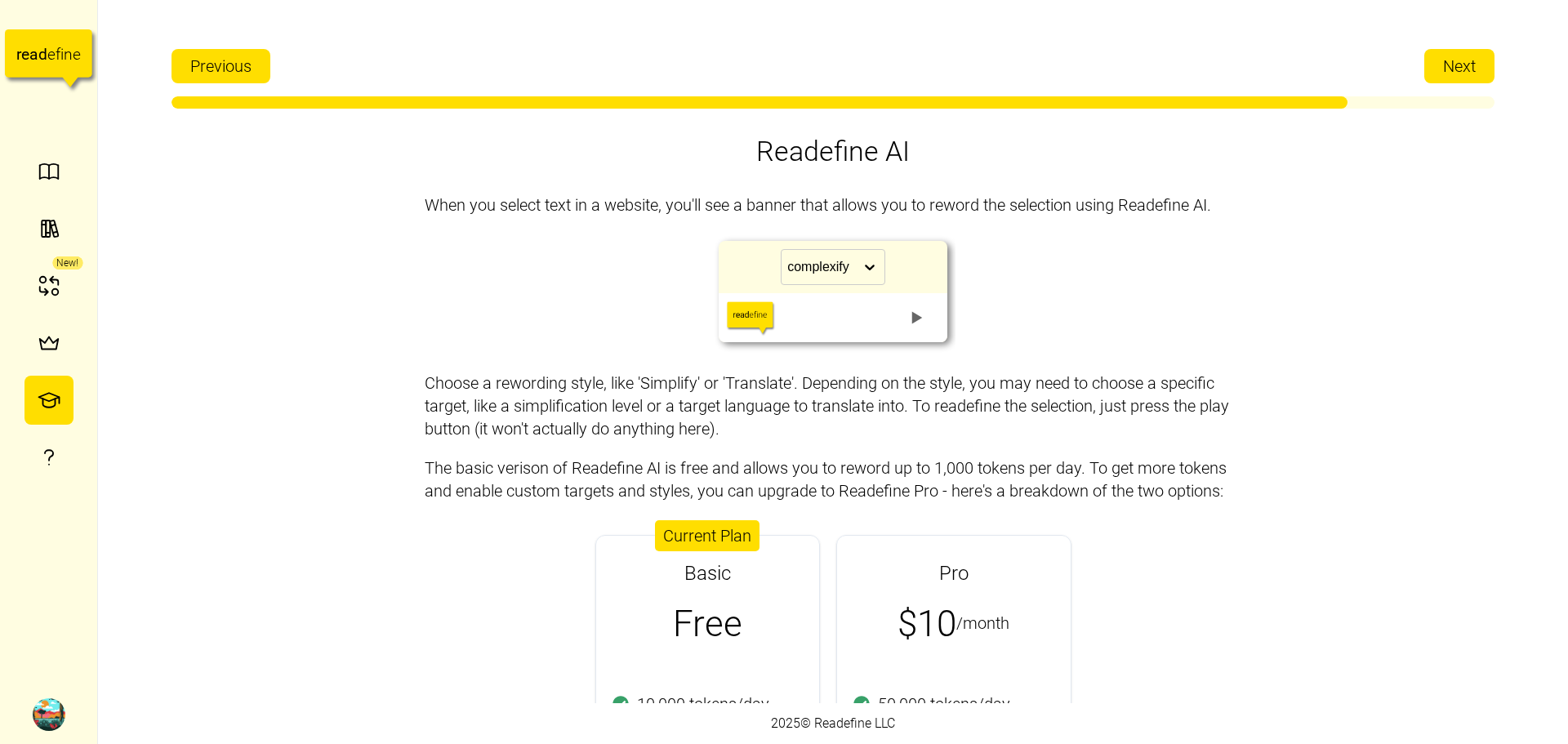
click at [1431, 72] on button "Next" at bounding box center [1459, 66] width 71 height 34
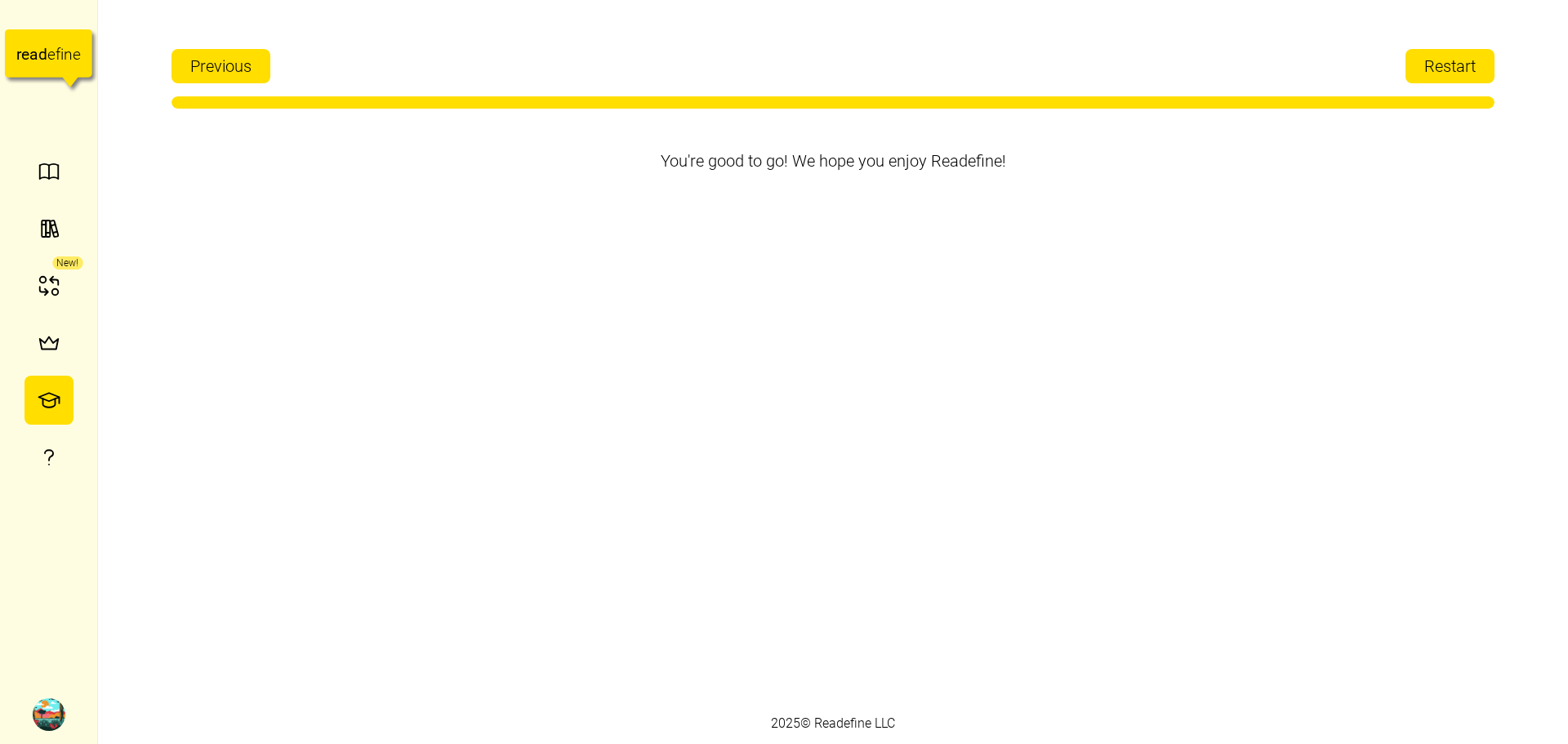
click at [1431, 72] on span "Restart" at bounding box center [1450, 66] width 52 height 32
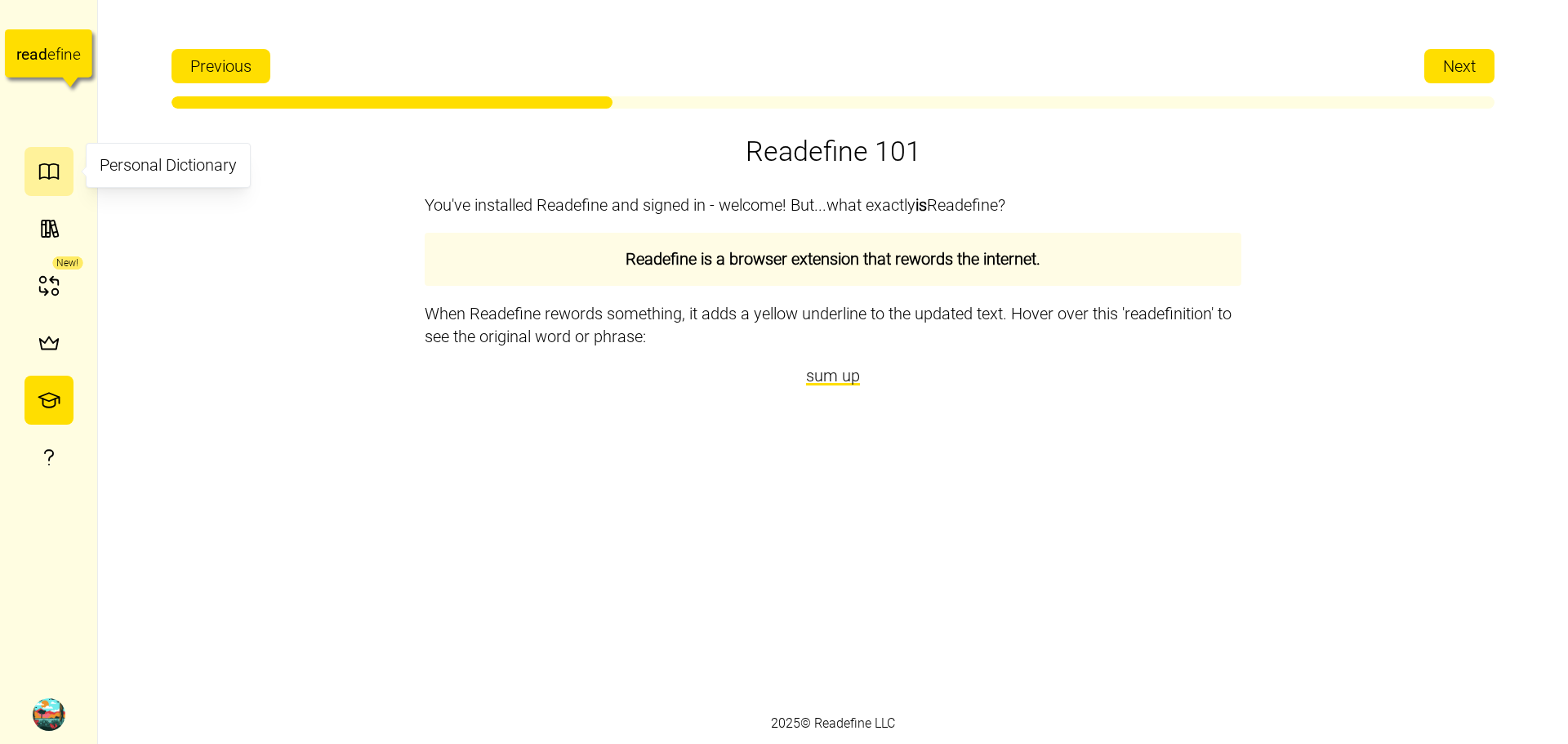
click at [42, 169] on icon "button" at bounding box center [48, 171] width 25 height 25
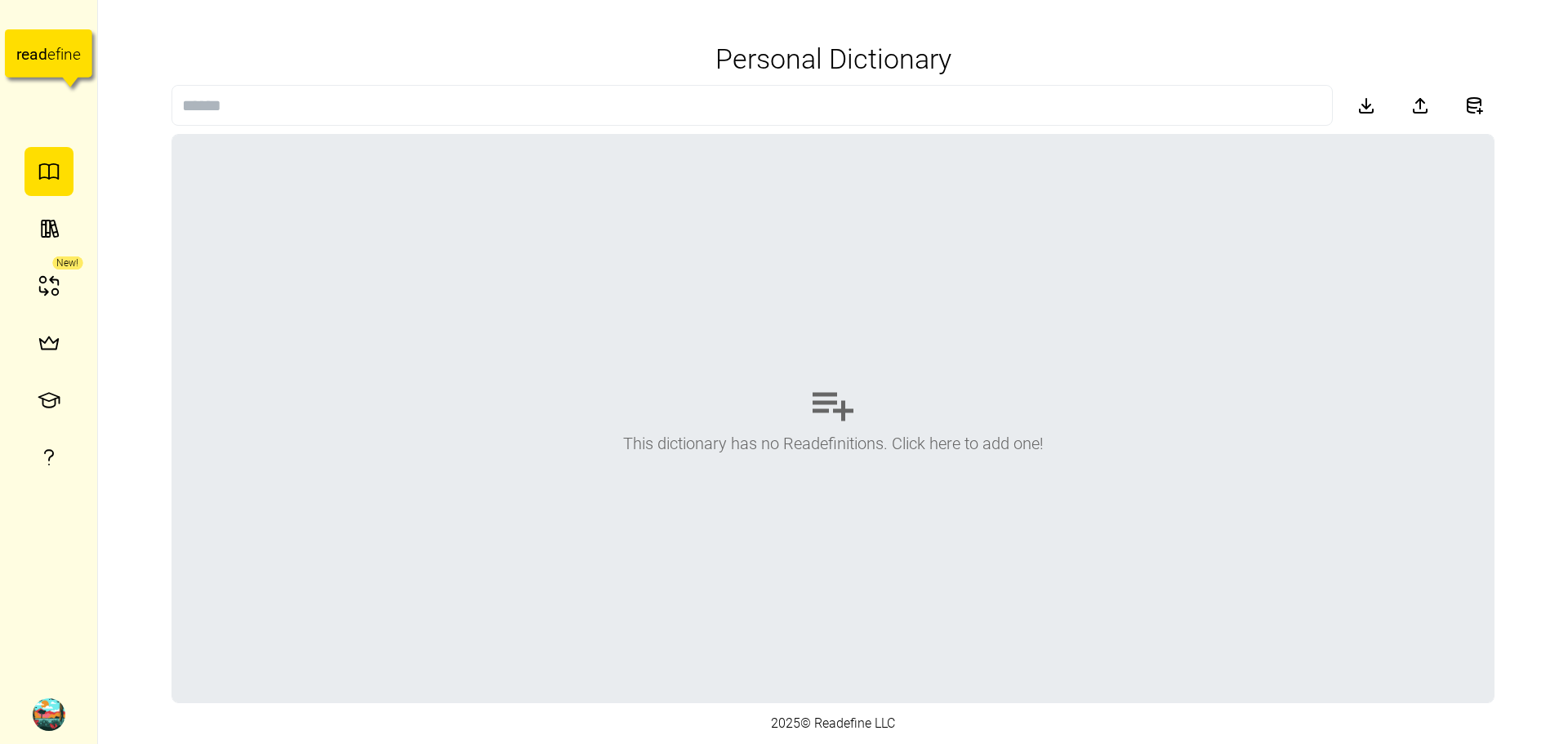
click at [810, 405] on icon at bounding box center [833, 407] width 49 height 49
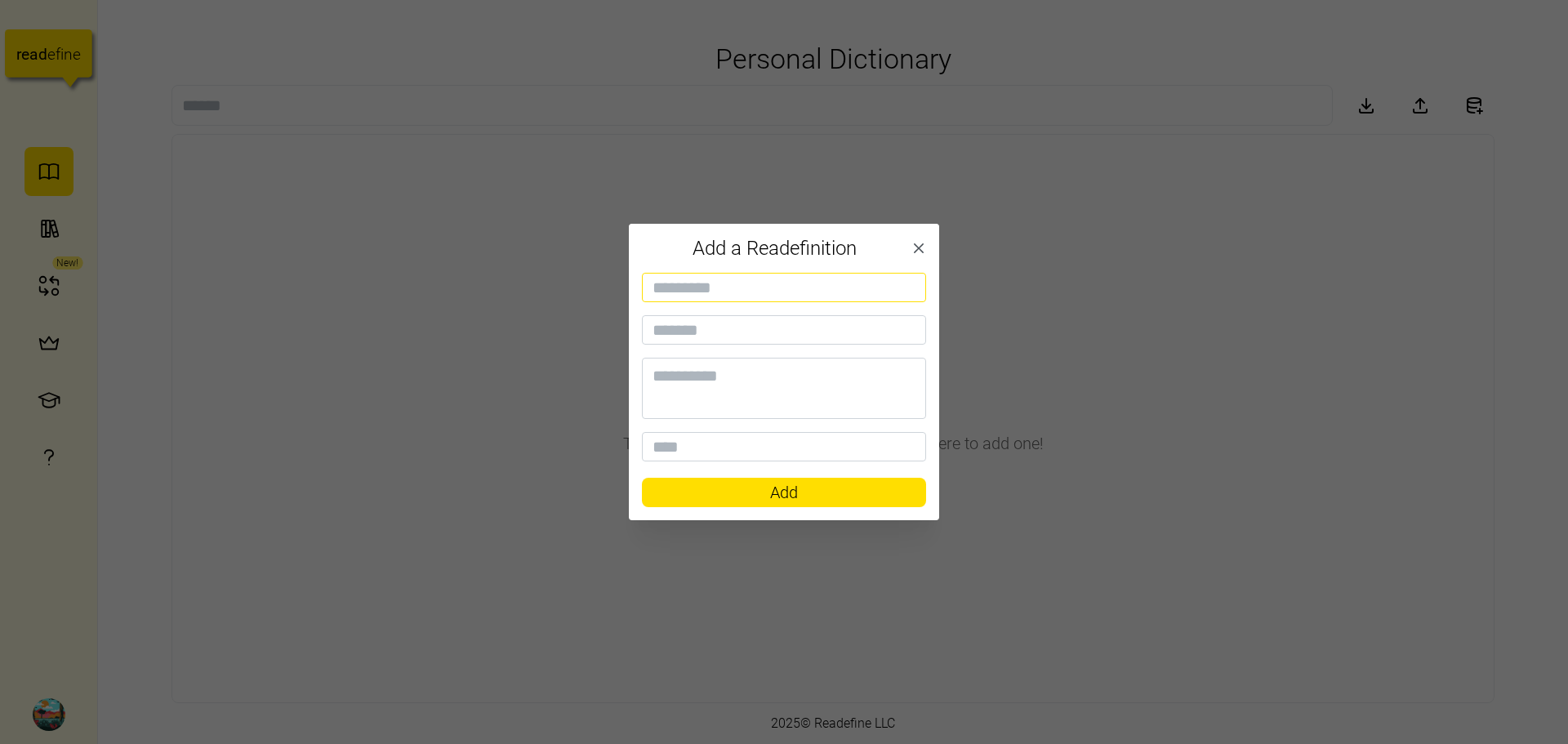
click at [800, 281] on input at bounding box center [784, 287] width 284 height 30
click at [918, 243] on icon "button" at bounding box center [918, 247] width 16 height 16
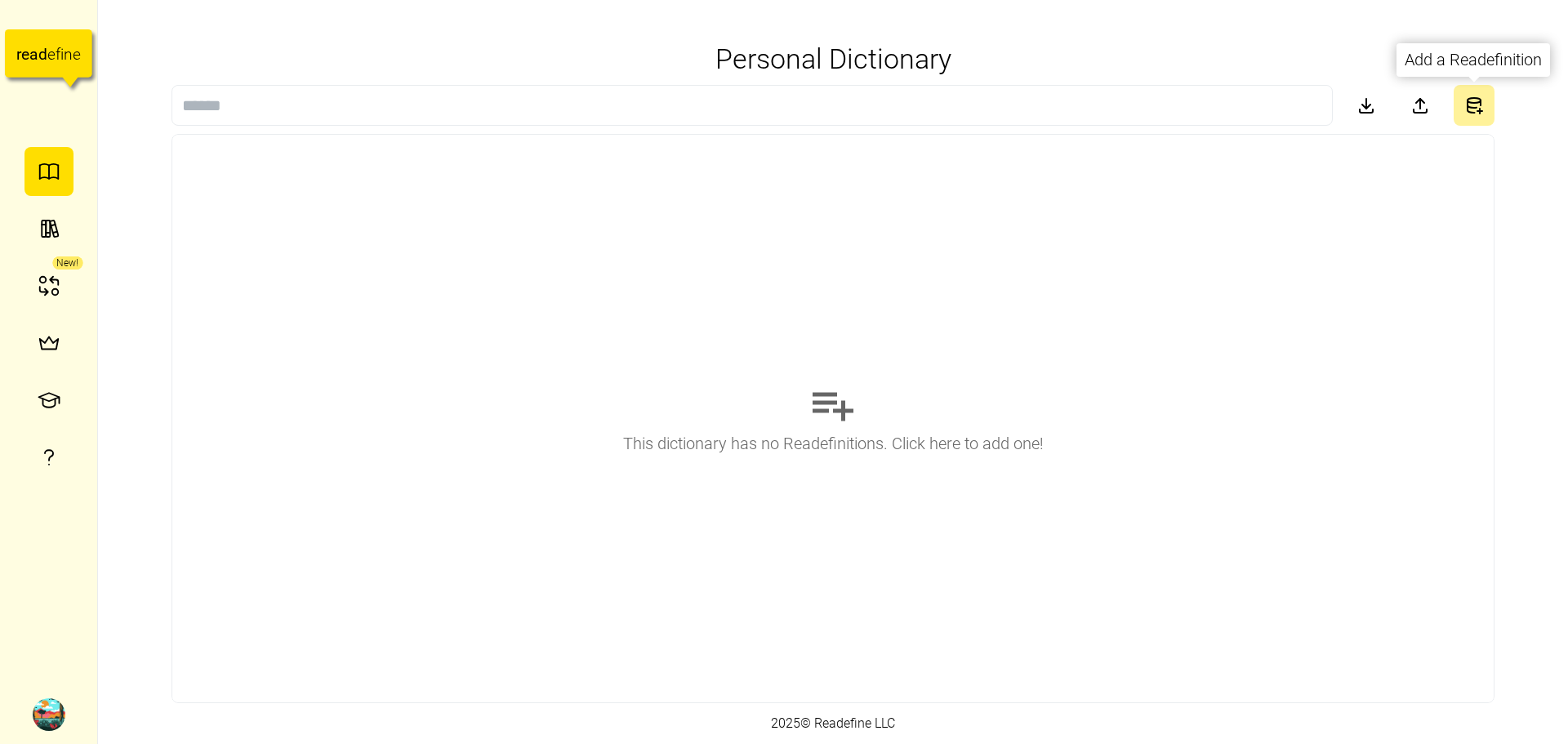
click at [1469, 103] on icon "button" at bounding box center [1472, 104] width 9 height 8
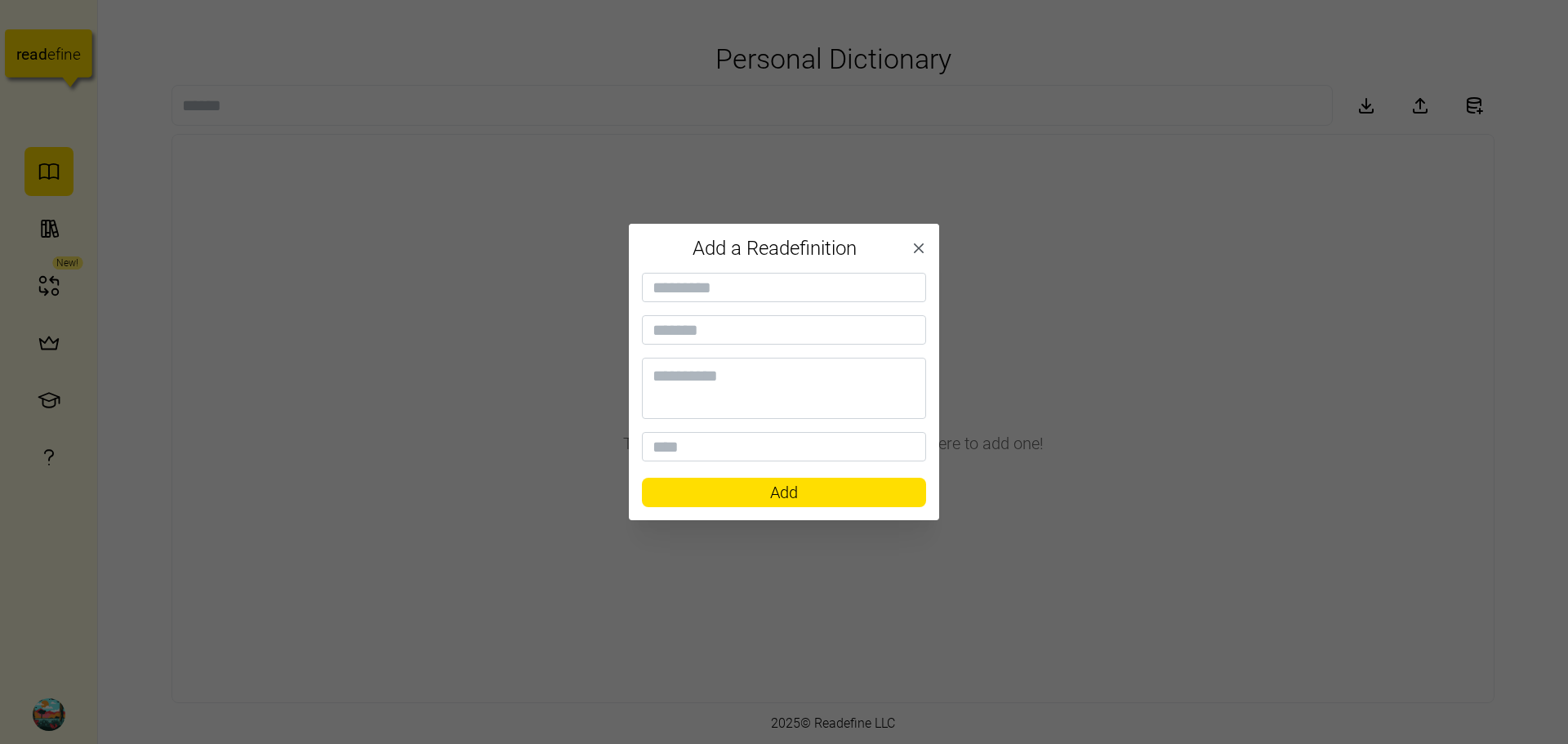
click at [921, 254] on icon "button" at bounding box center [918, 247] width 16 height 16
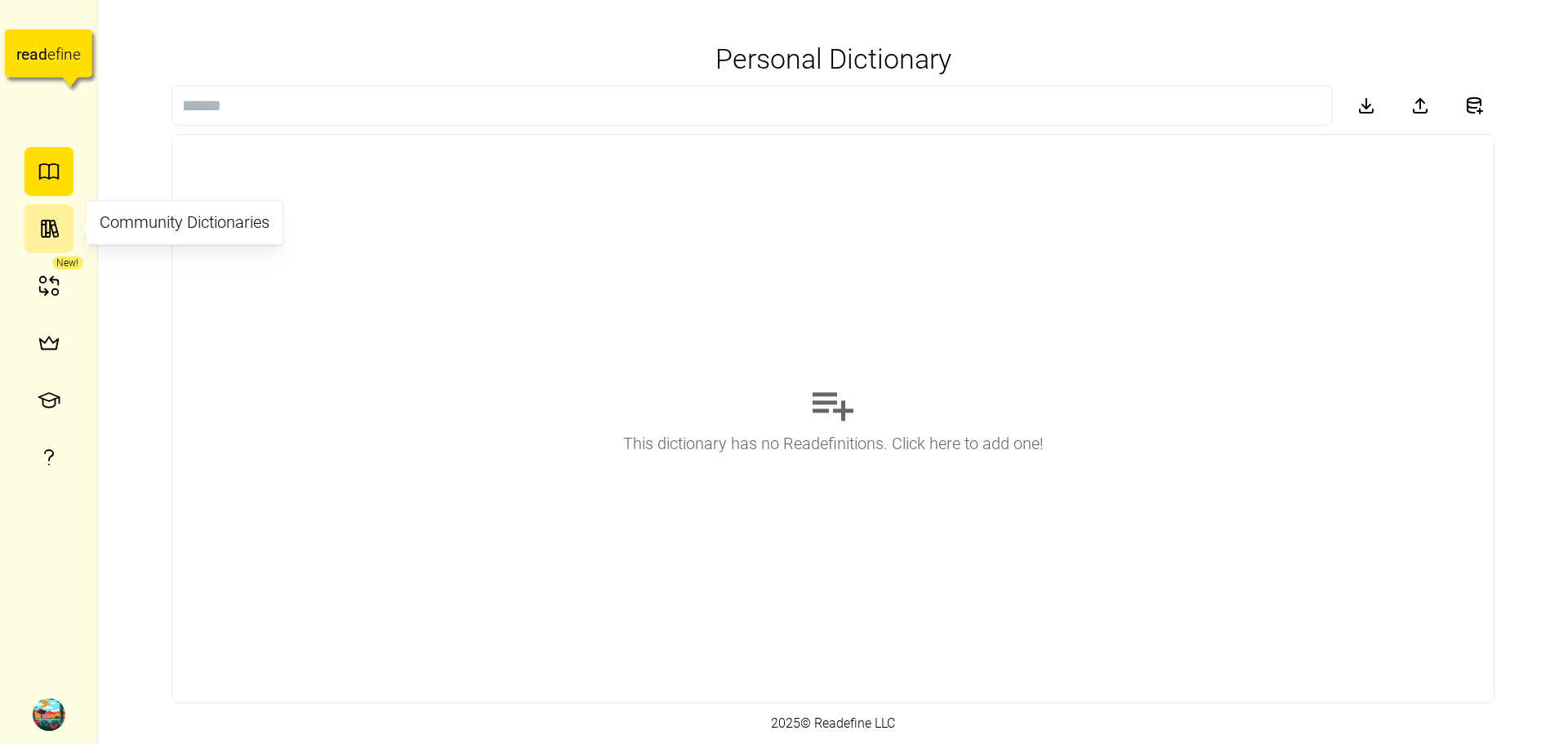
click at [52, 212] on button "button" at bounding box center [49, 229] width 49 height 49
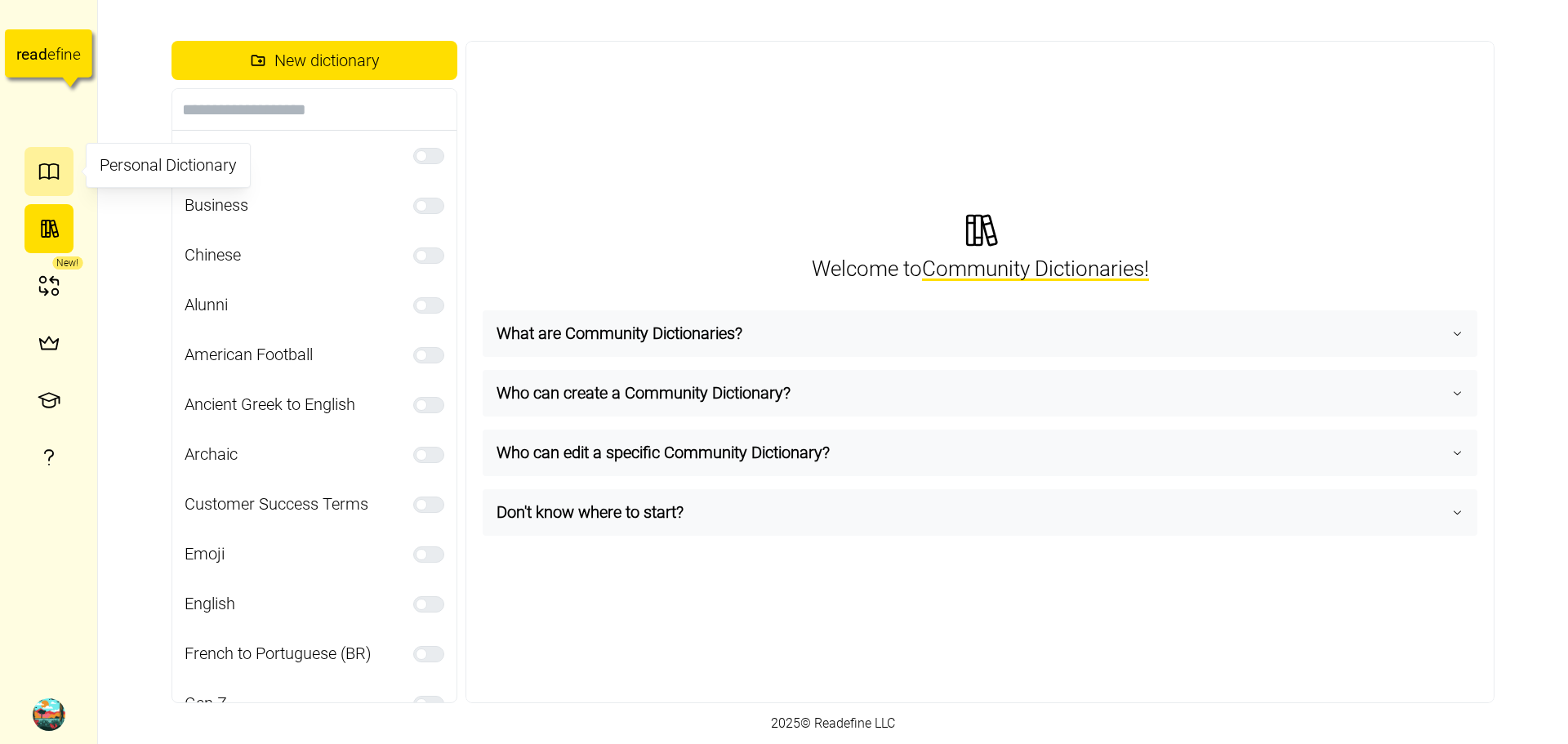
click at [66, 178] on button "button" at bounding box center [49, 172] width 49 height 49
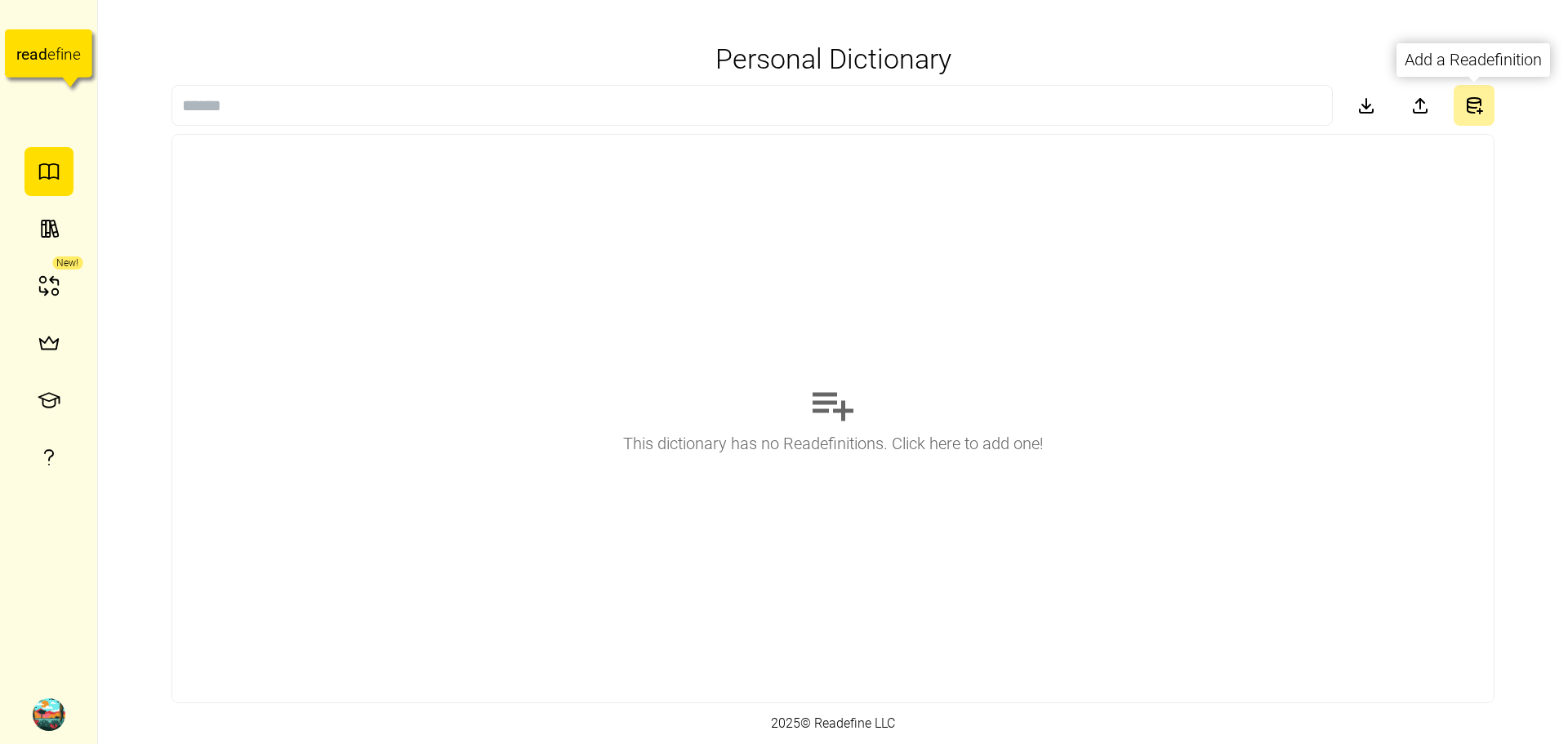
click at [1474, 113] on icon "button" at bounding box center [1471, 109] width 7 height 8
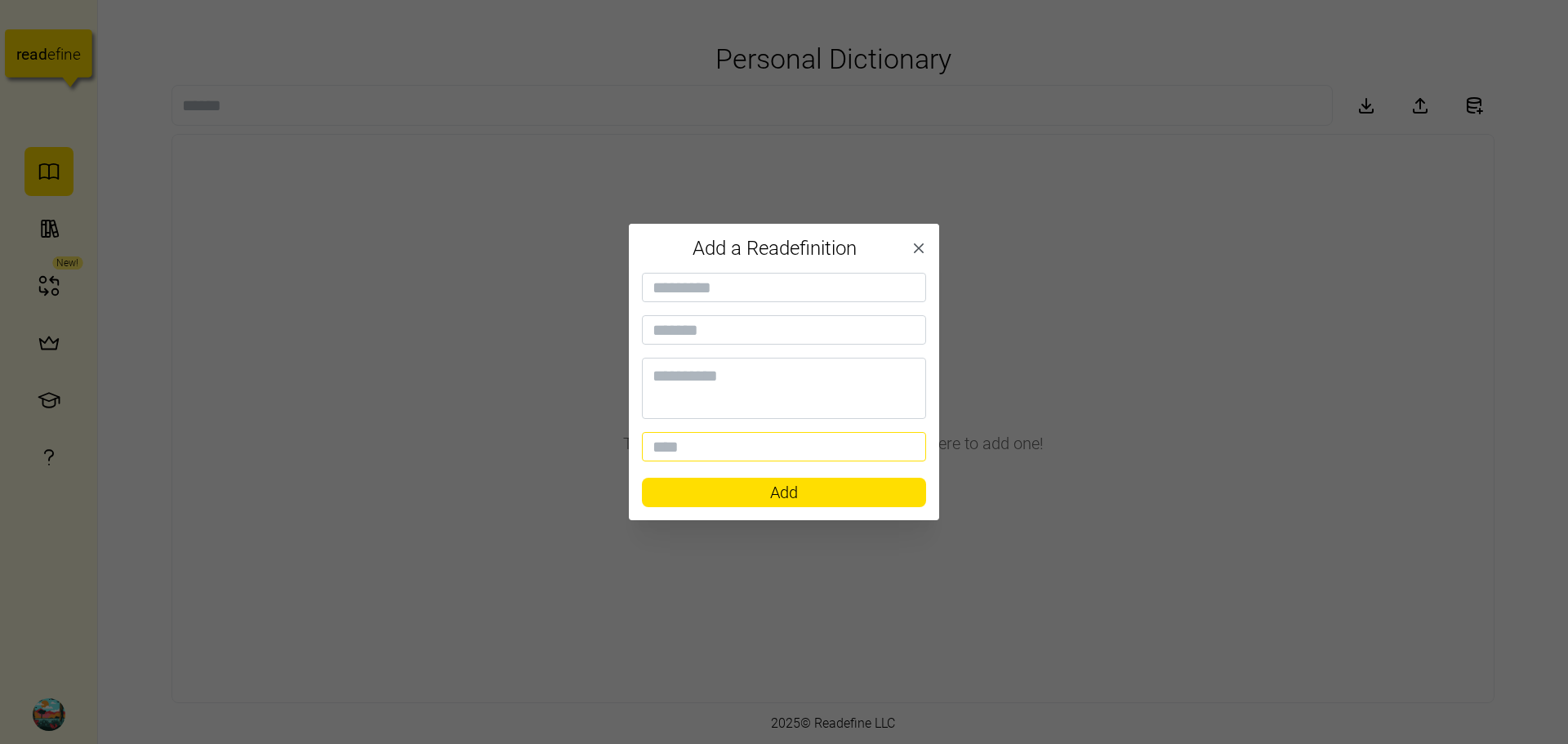
click at [714, 453] on input at bounding box center [784, 446] width 284 height 30
paste input "**********"
type input "**********"
click at [738, 489] on span "Add" at bounding box center [784, 492] width 253 height 28
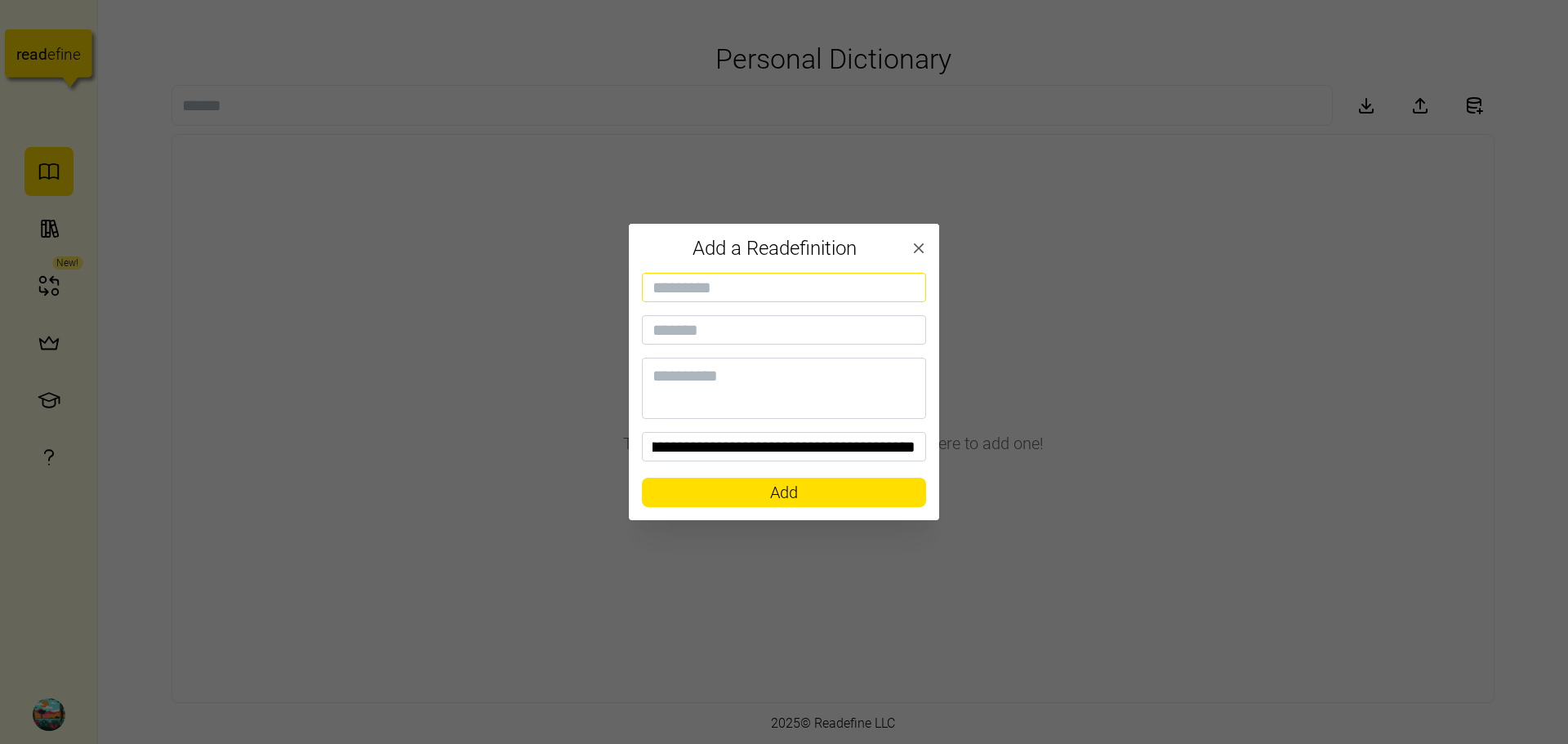
scroll to position [0, 0]
click at [764, 294] on input at bounding box center [784, 287] width 284 height 30
paste input "**********"
type input "**********"
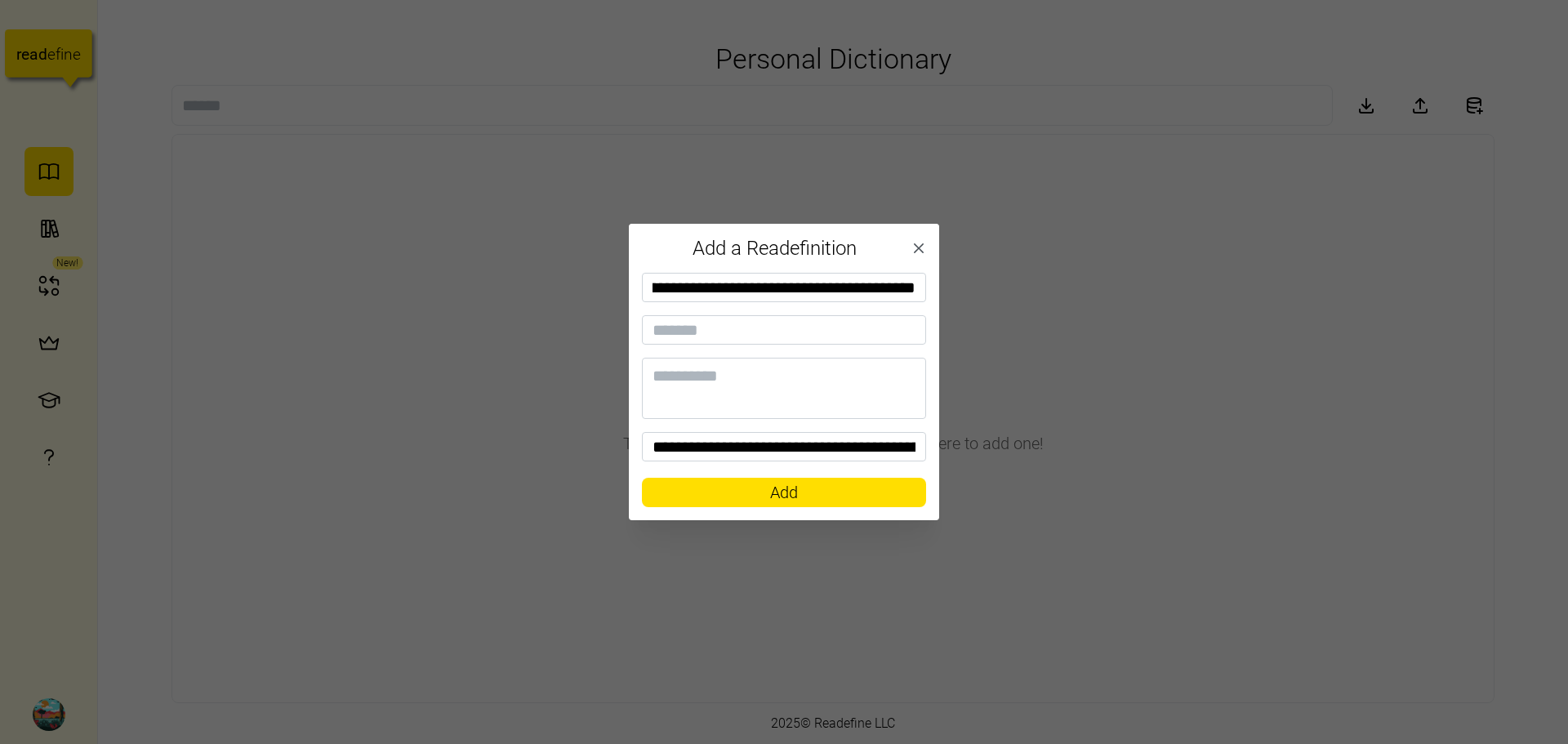
scroll to position [0, 0]
click at [775, 491] on span "Add" at bounding box center [784, 492] width 28 height 28
click at [922, 245] on icon "button" at bounding box center [918, 247] width 16 height 16
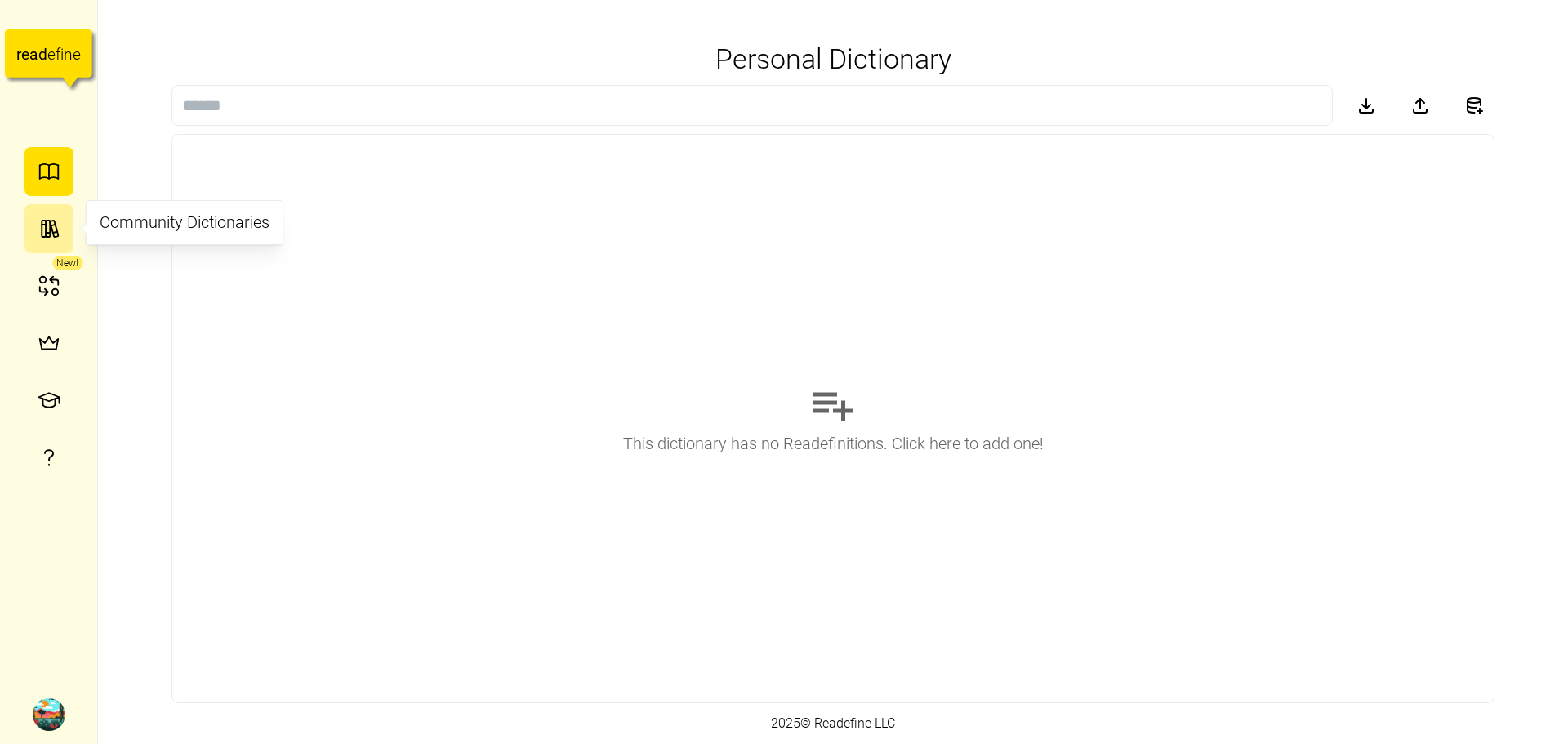
click at [54, 229] on icon "button" at bounding box center [48, 229] width 25 height 25
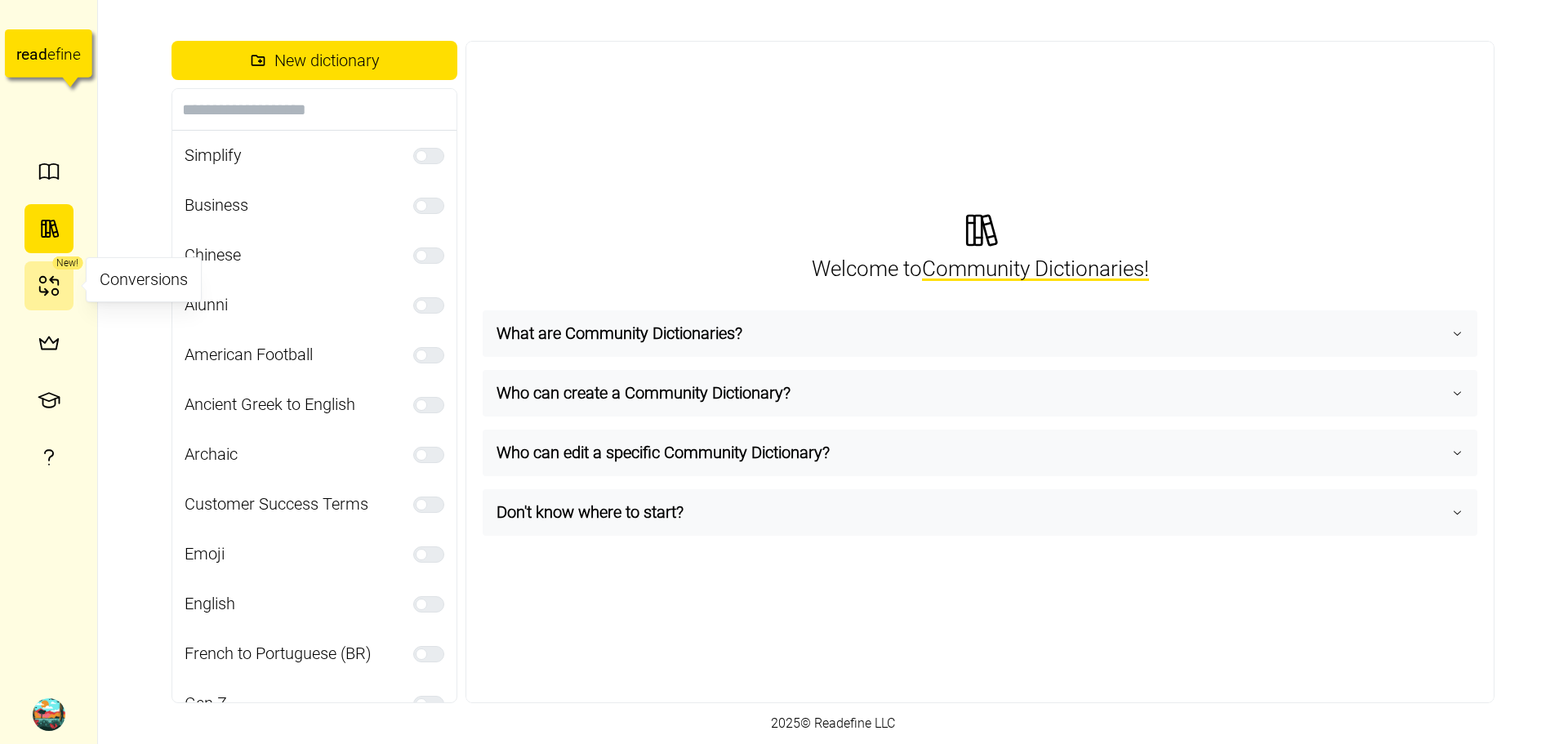
click at [52, 281] on icon "button" at bounding box center [54, 281] width 9 height 9
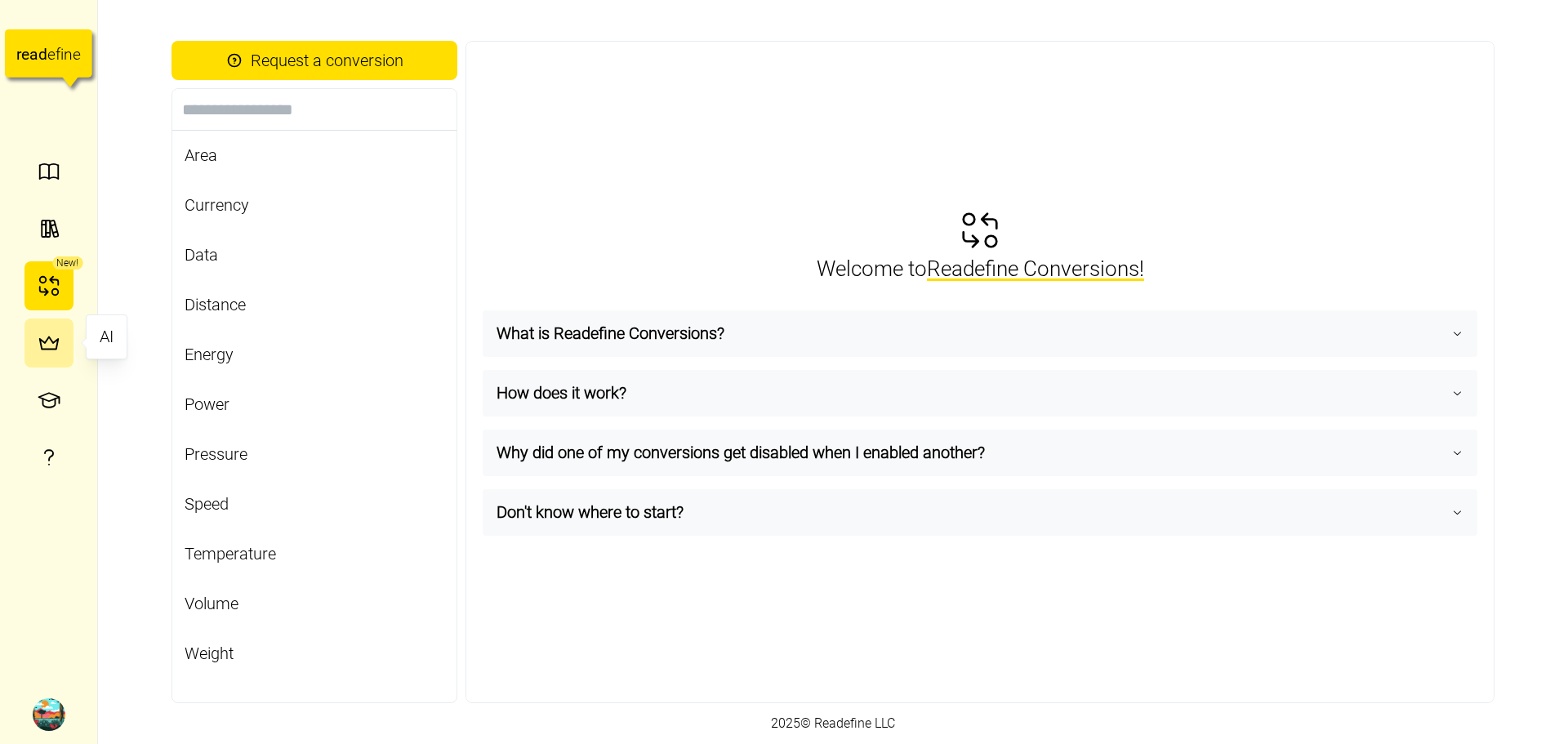
click at [46, 336] on icon "button" at bounding box center [48, 343] width 25 height 25
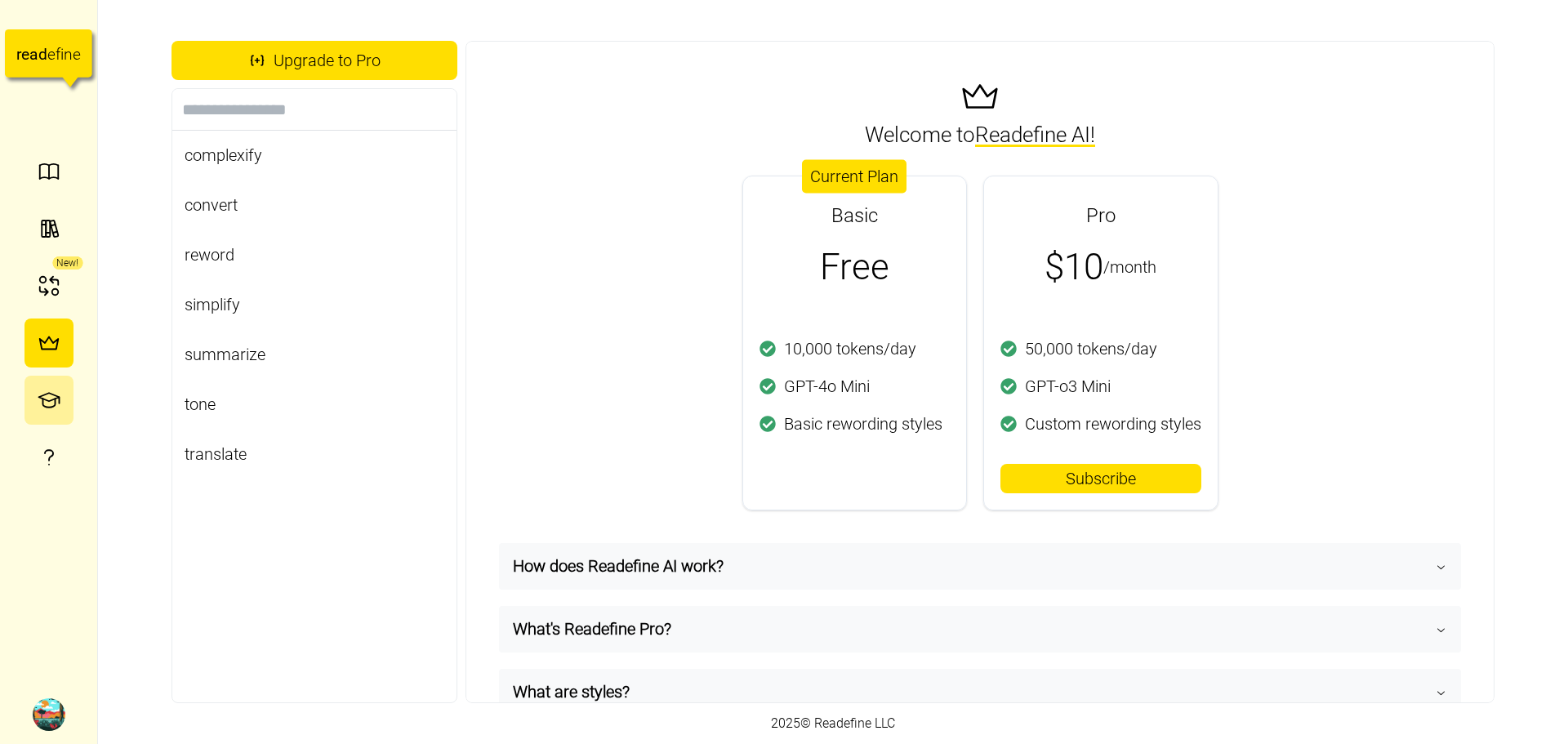
click at [66, 380] on button "button" at bounding box center [49, 400] width 49 height 49
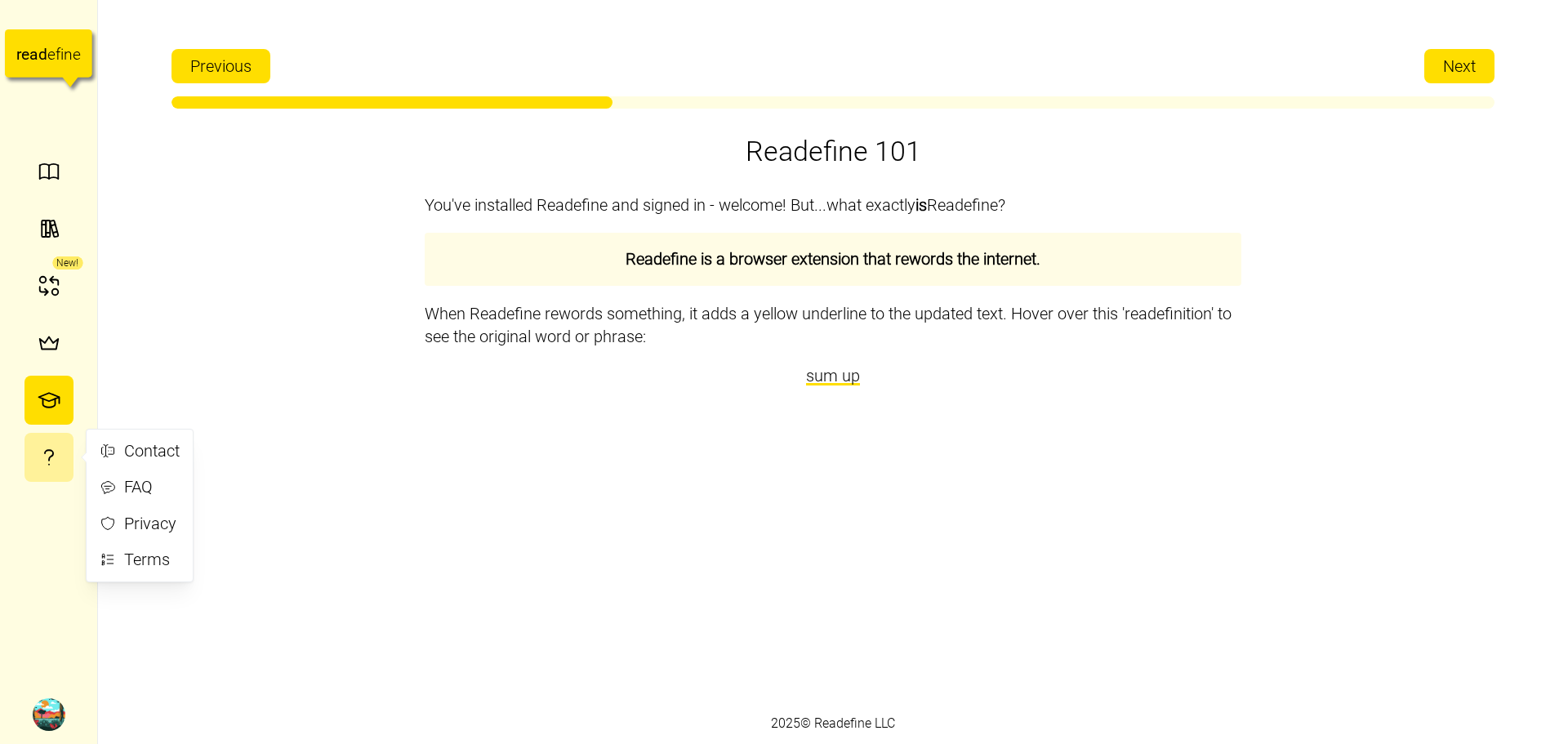
click at [53, 441] on button "button" at bounding box center [49, 457] width 49 height 49
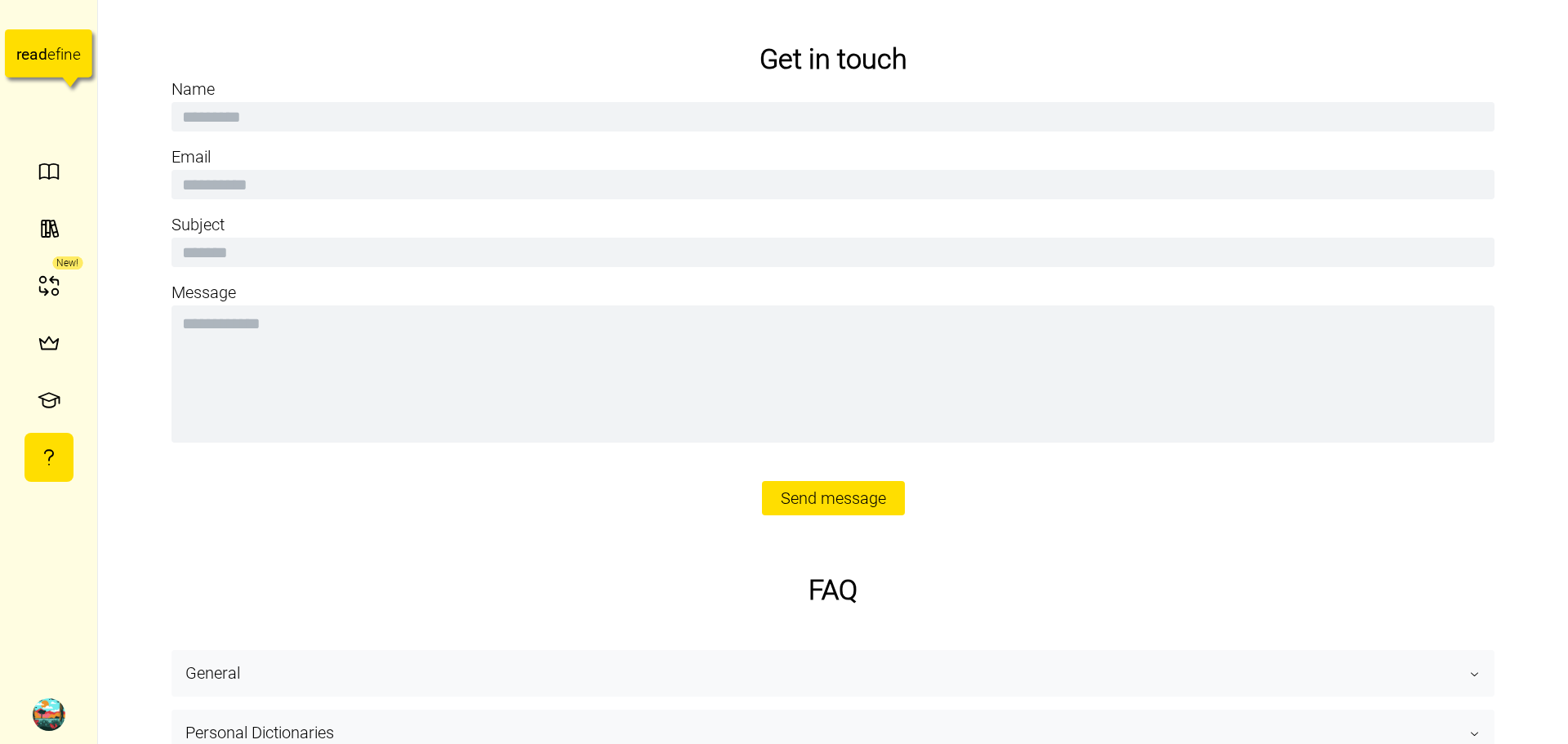
type textarea "*"
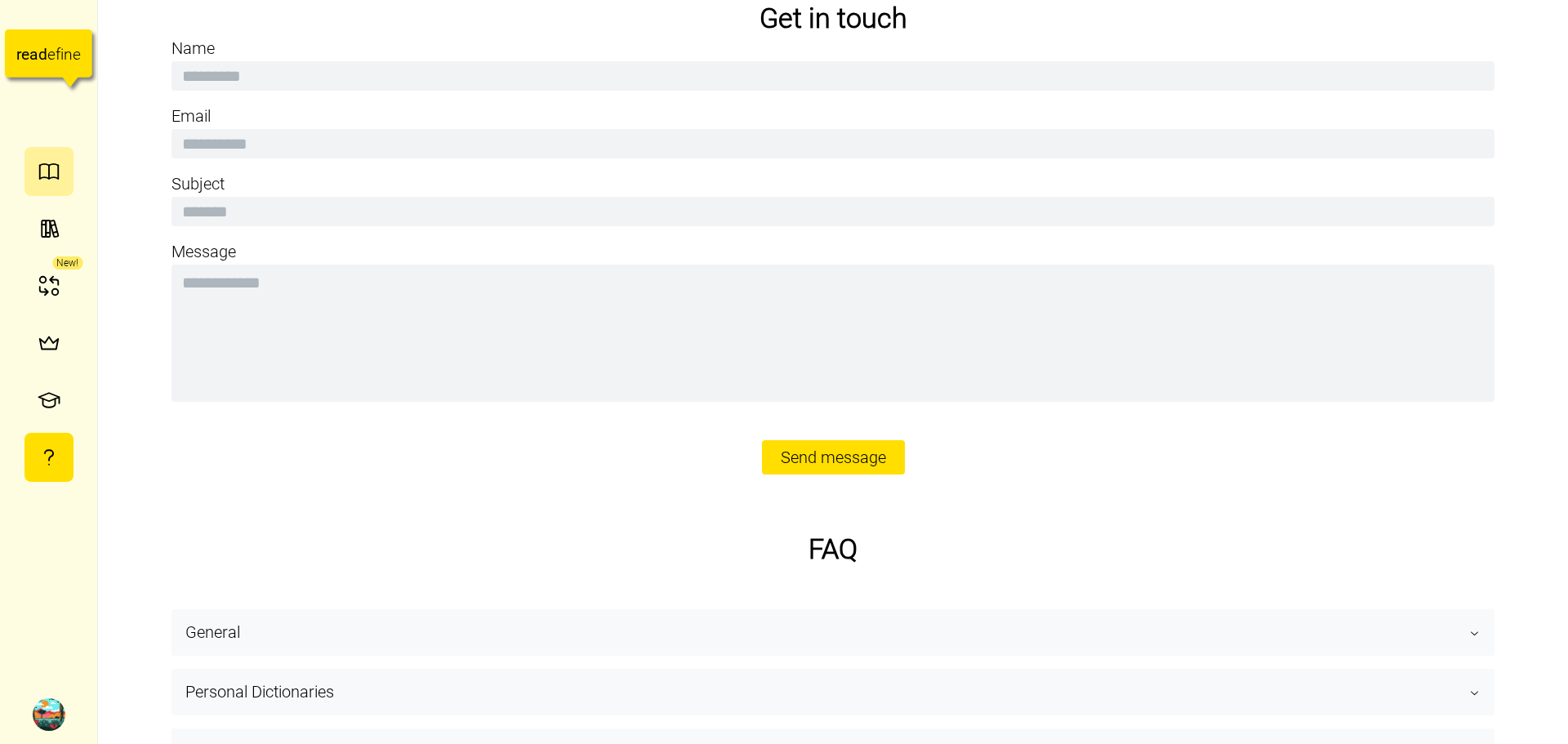
click at [43, 178] on icon "button" at bounding box center [48, 178] width 19 height 2
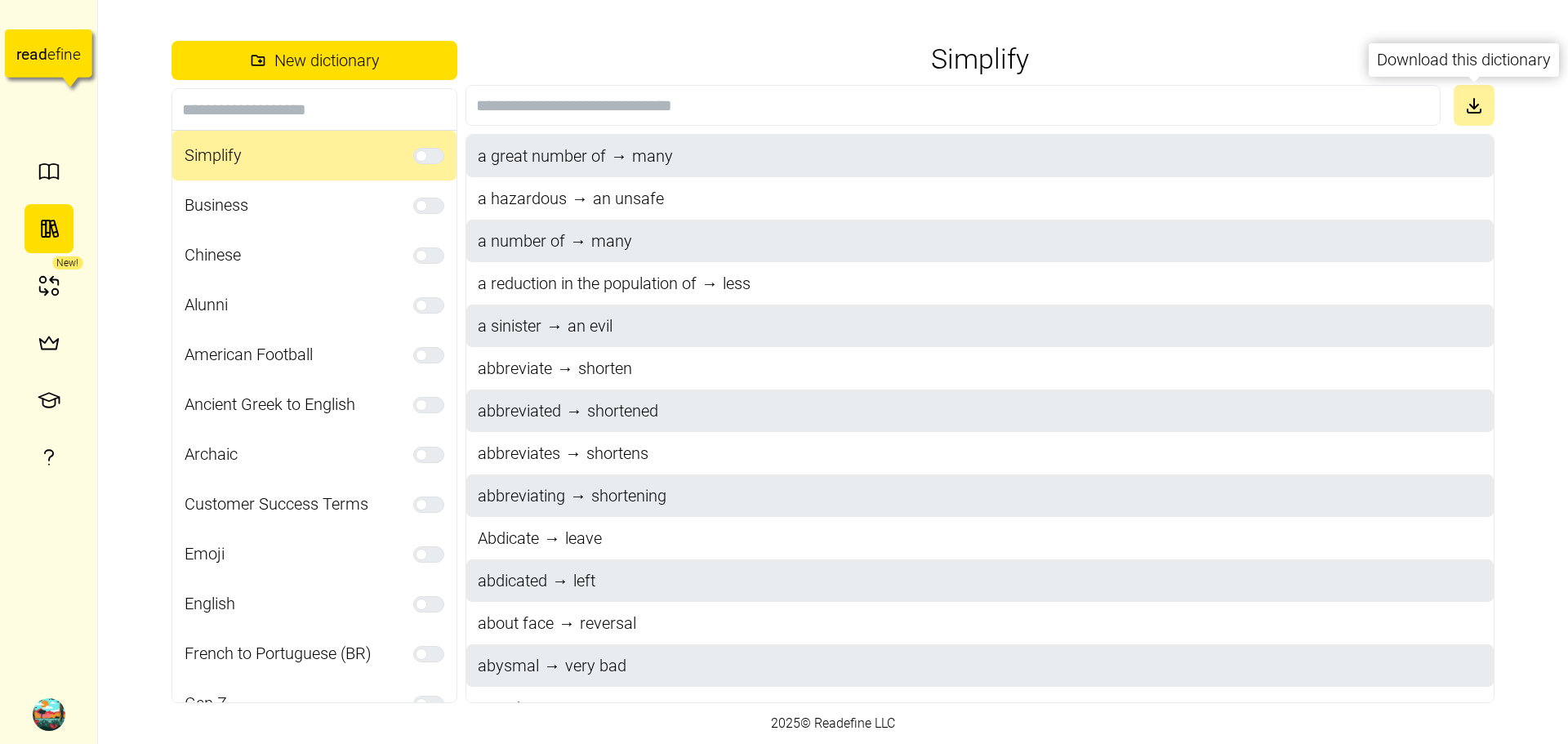
click at [1483, 107] on icon at bounding box center [1474, 105] width 20 height 20
click at [573, 166] on span "a great number of" at bounding box center [542, 156] width 134 height 25
click at [424, 53] on span "New dictionary" at bounding box center [314, 60] width 276 height 30
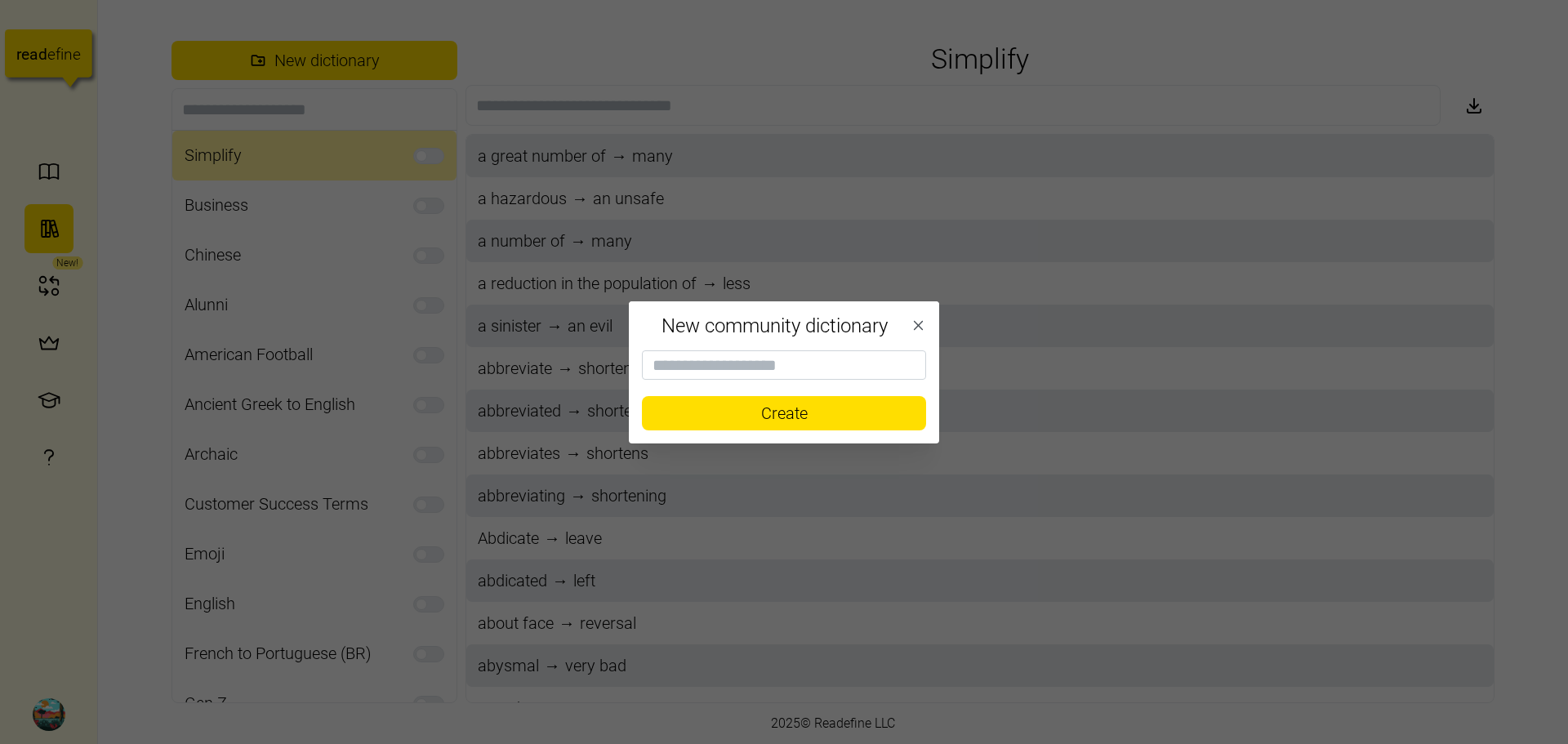
click at [765, 417] on span "Create" at bounding box center [784, 413] width 47 height 32
click at [775, 374] on input at bounding box center [784, 365] width 284 height 30
paste input "**********"
type input "**********"
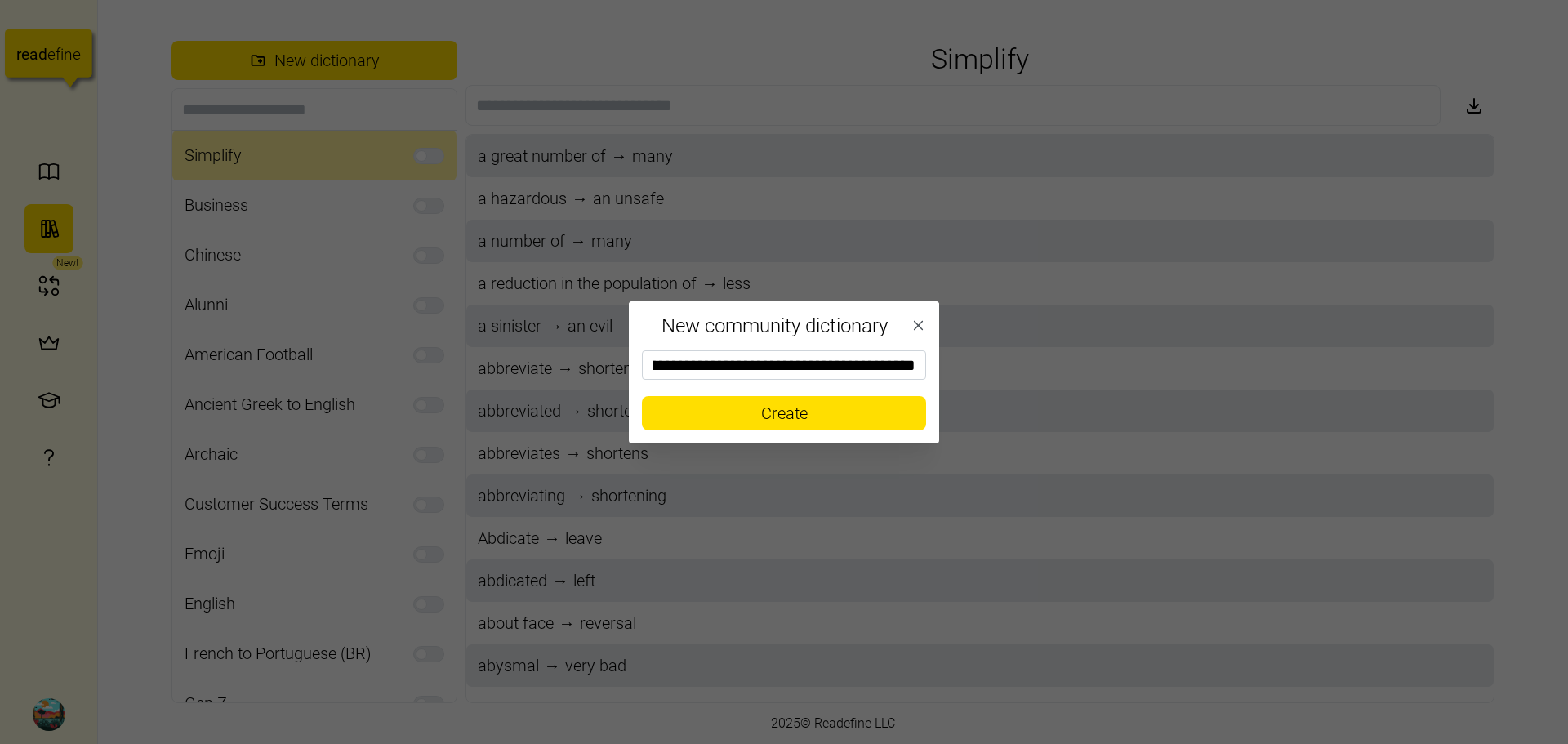
click at [835, 437] on div "**********" at bounding box center [784, 397] width 310 height 94
click at [836, 417] on span "Create" at bounding box center [784, 413] width 247 height 32
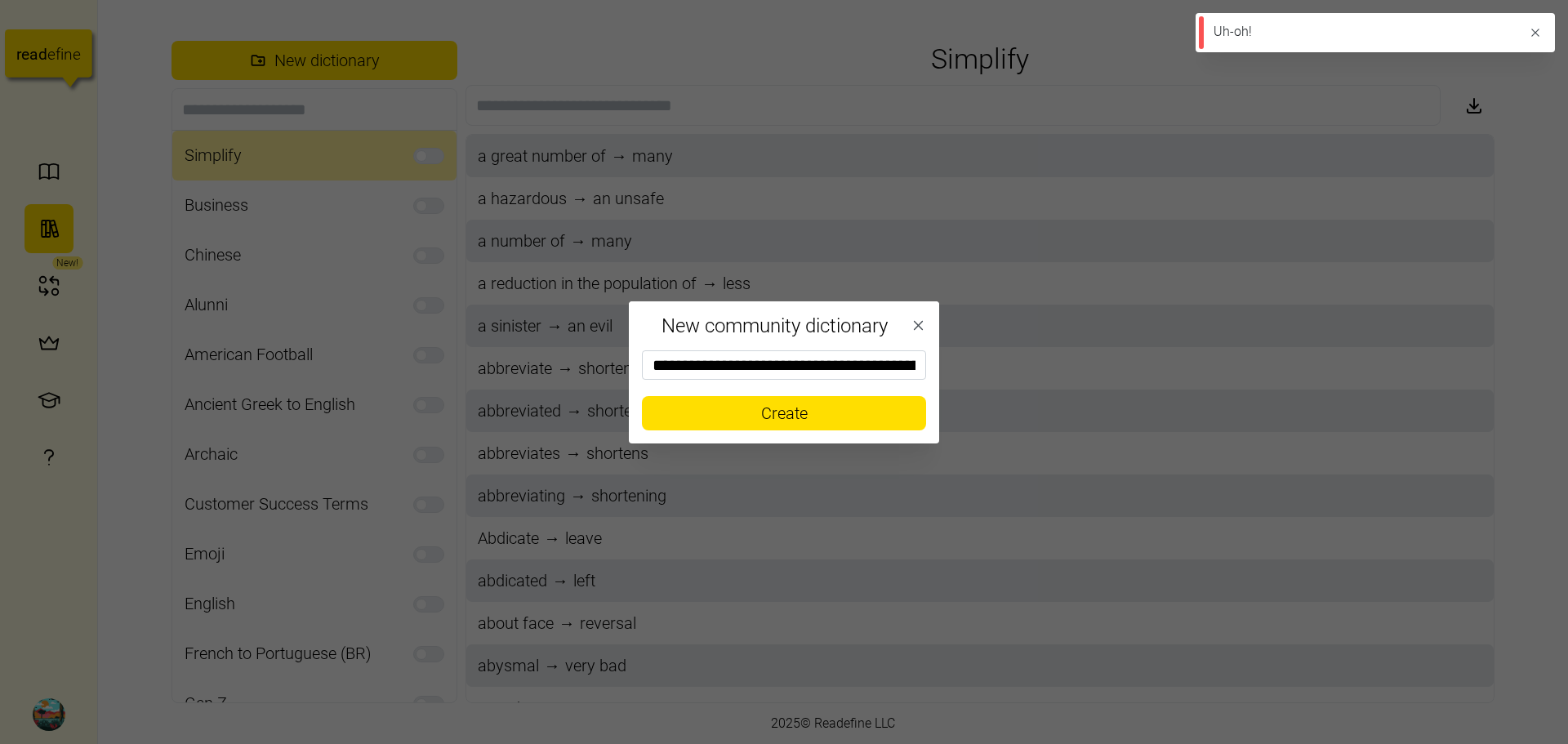
click at [920, 318] on icon "button" at bounding box center [918, 326] width 16 height 16
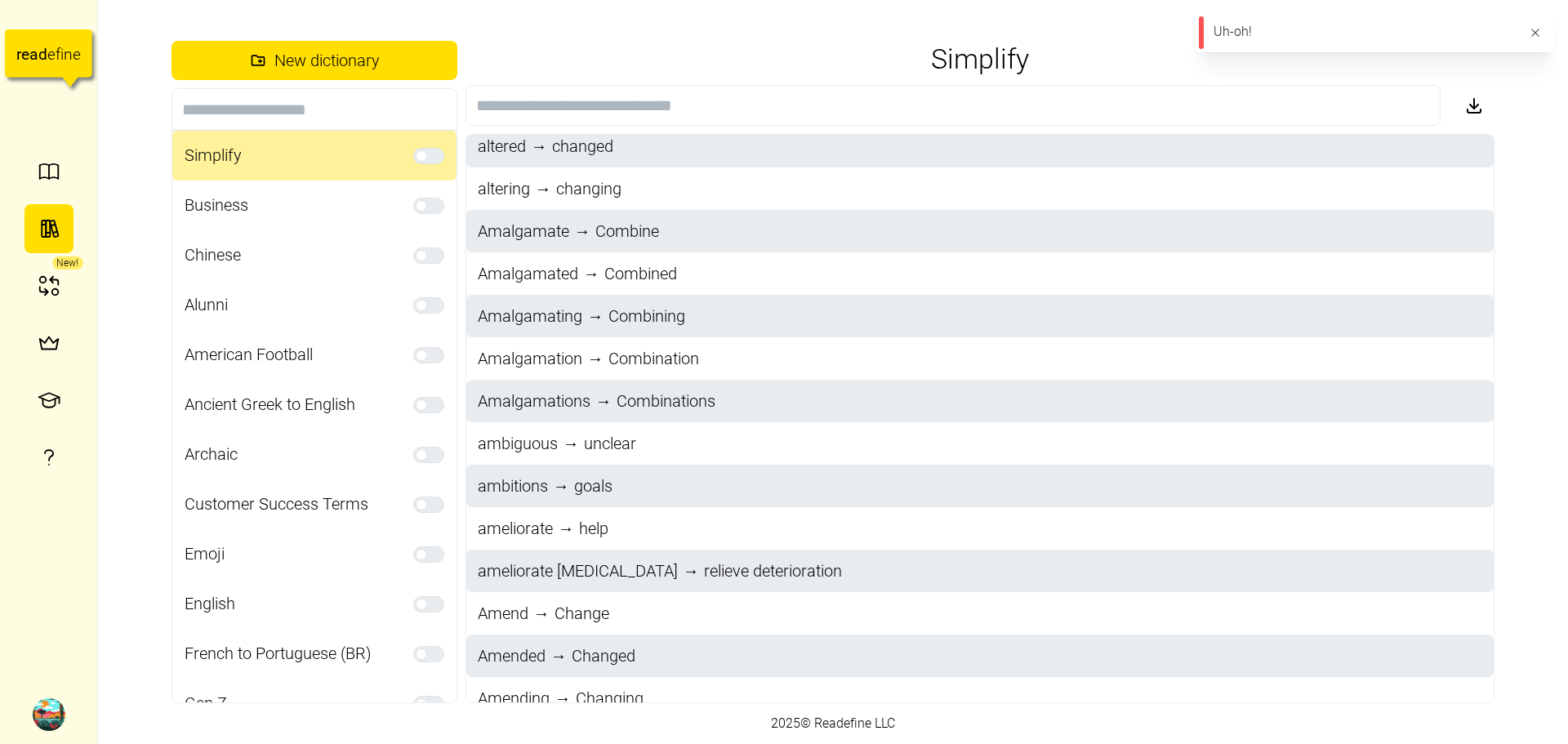
scroll to position [2123, 0]
